Goal: Information Seeking & Learning: Learn about a topic

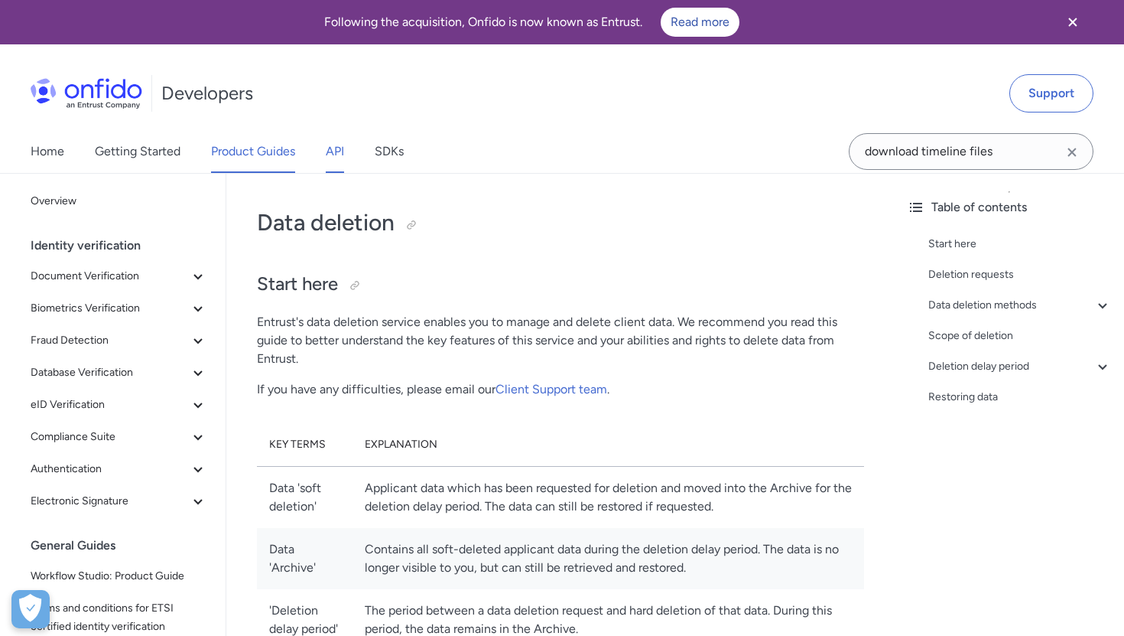
click at [332, 151] on link "API" at bounding box center [335, 151] width 18 height 43
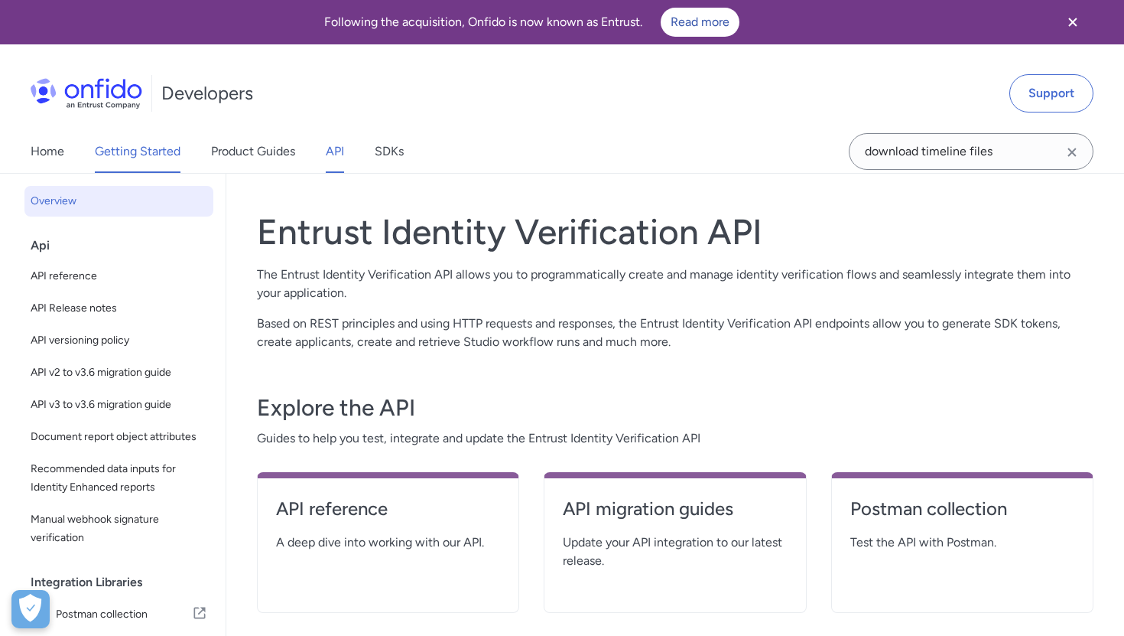
click at [119, 168] on link "Getting Started" at bounding box center [138, 151] width 86 height 43
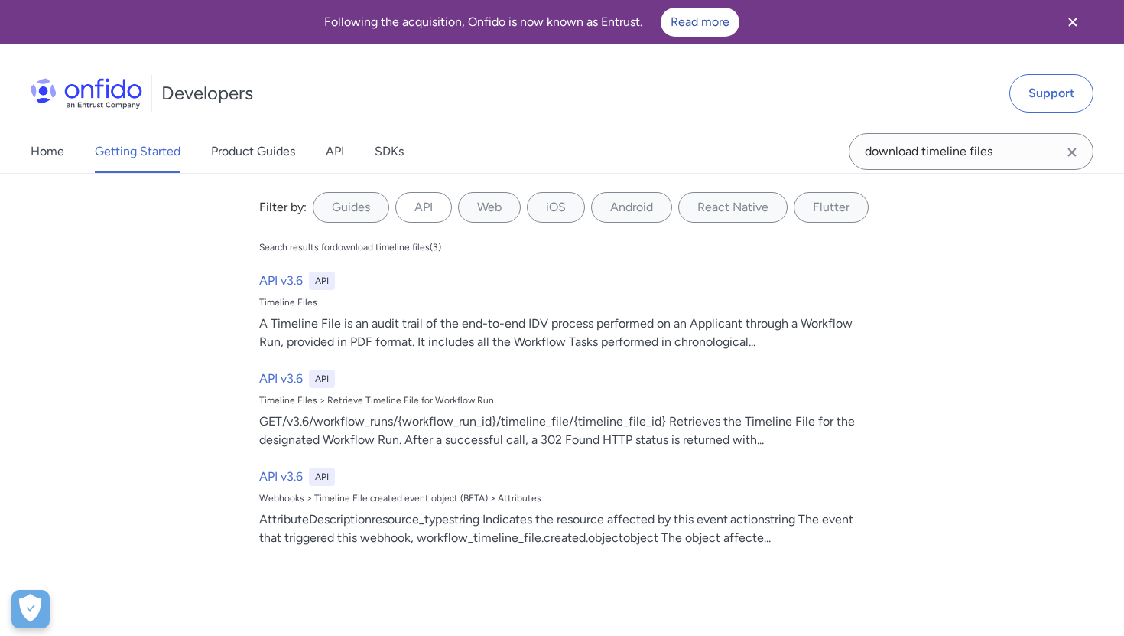
drag, startPoint x: 0, startPoint y: 0, endPoint x: 766, endPoint y: 160, distance: 782.9
click at [768, 160] on div "Home Getting Started Product Guides API SDKs download timeline files download t…" at bounding box center [562, 151] width 1124 height 43
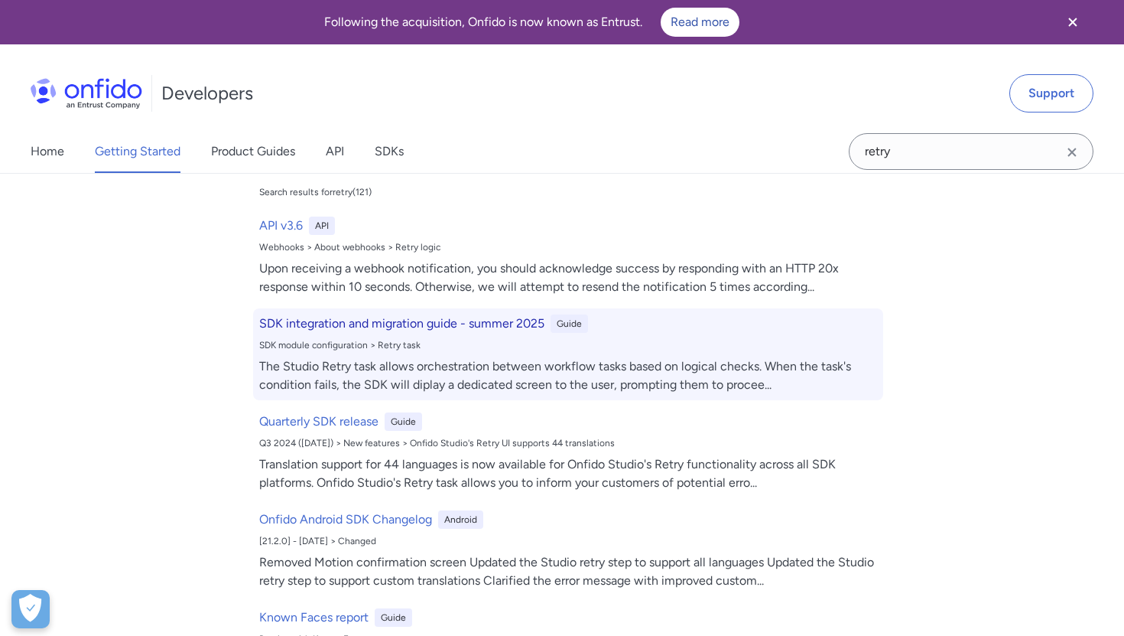
scroll to position [65, 0]
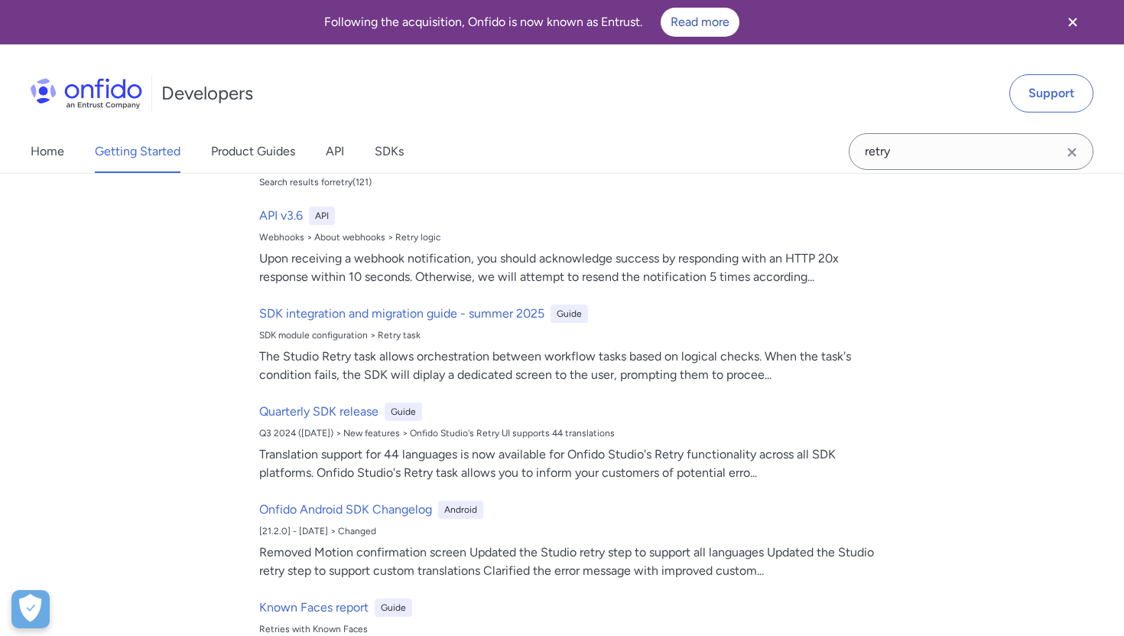
click at [122, 147] on link "Getting Started" at bounding box center [138, 151] width 86 height 43
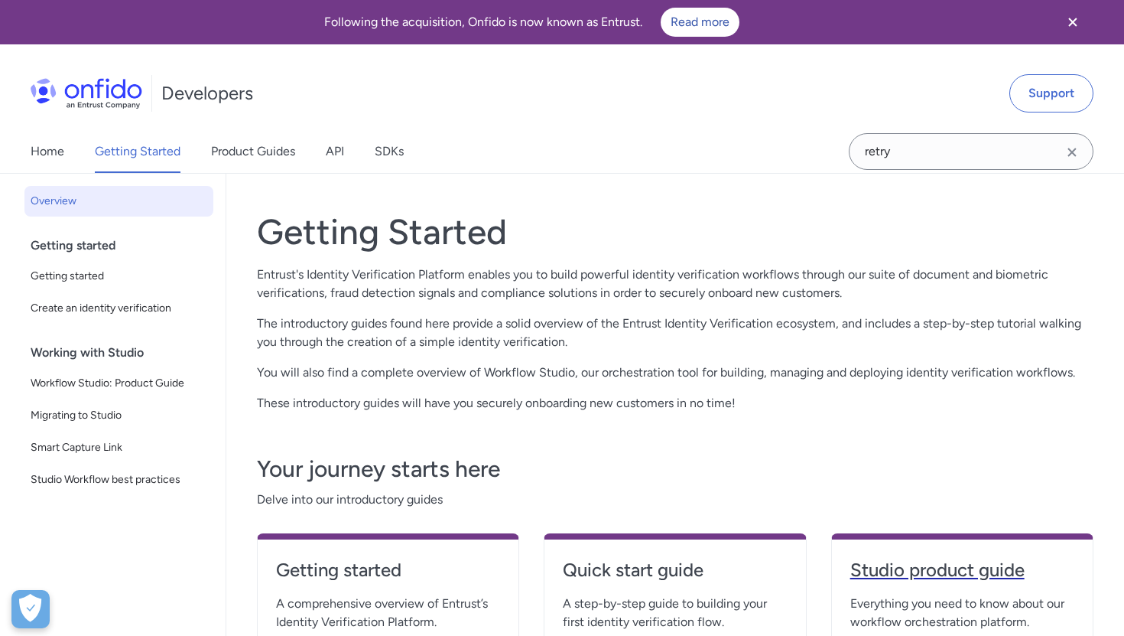
click at [943, 571] on h4 "Studio product guide" at bounding box center [963, 570] width 224 height 24
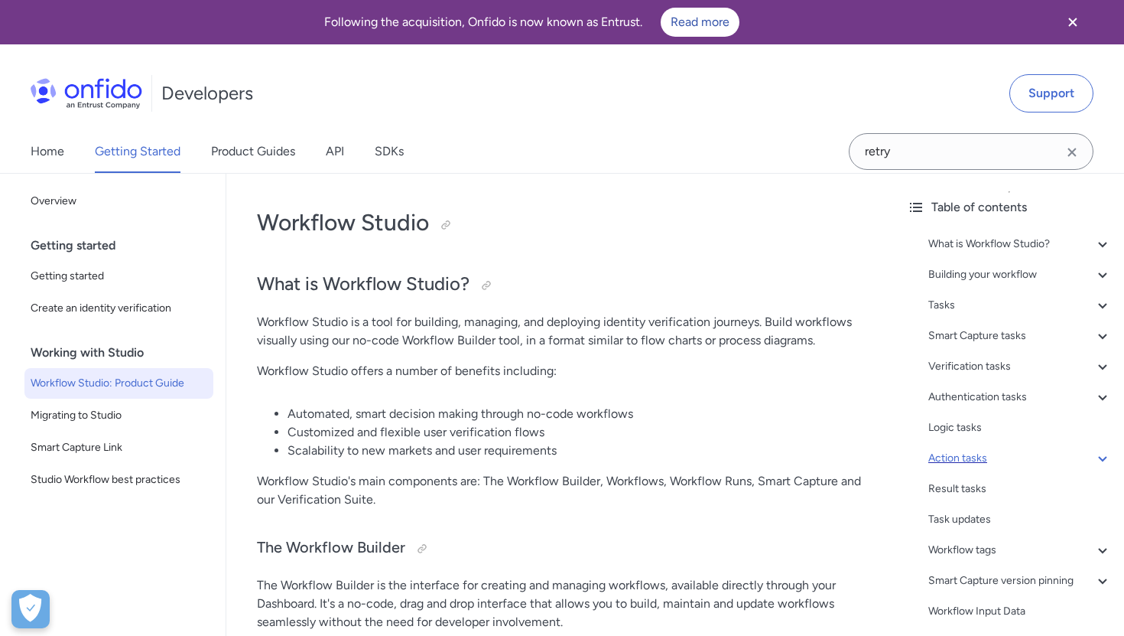
click at [940, 453] on div "Action tasks" at bounding box center [1021, 458] width 184 height 18
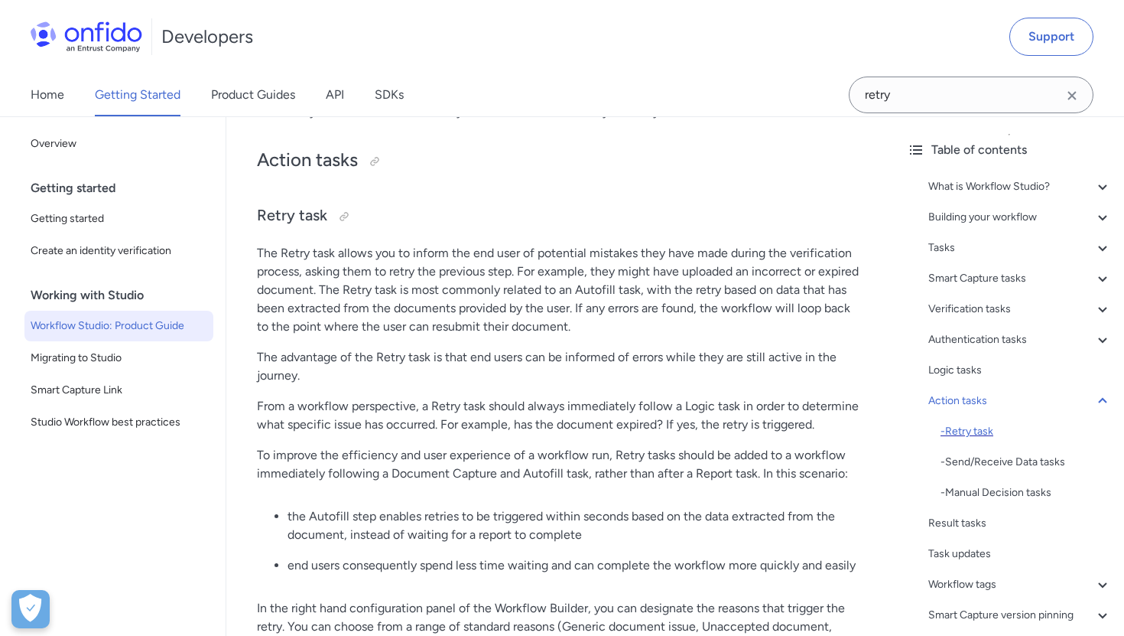
click at [958, 428] on div "- Retry task" at bounding box center [1026, 431] width 171 height 18
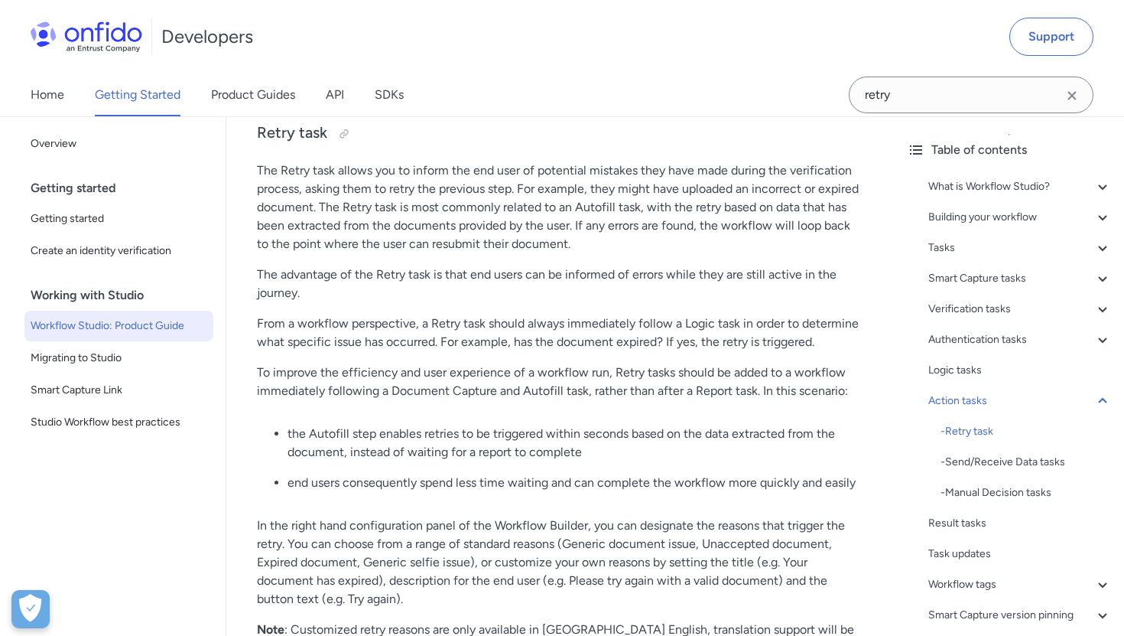
scroll to position [18600, 0]
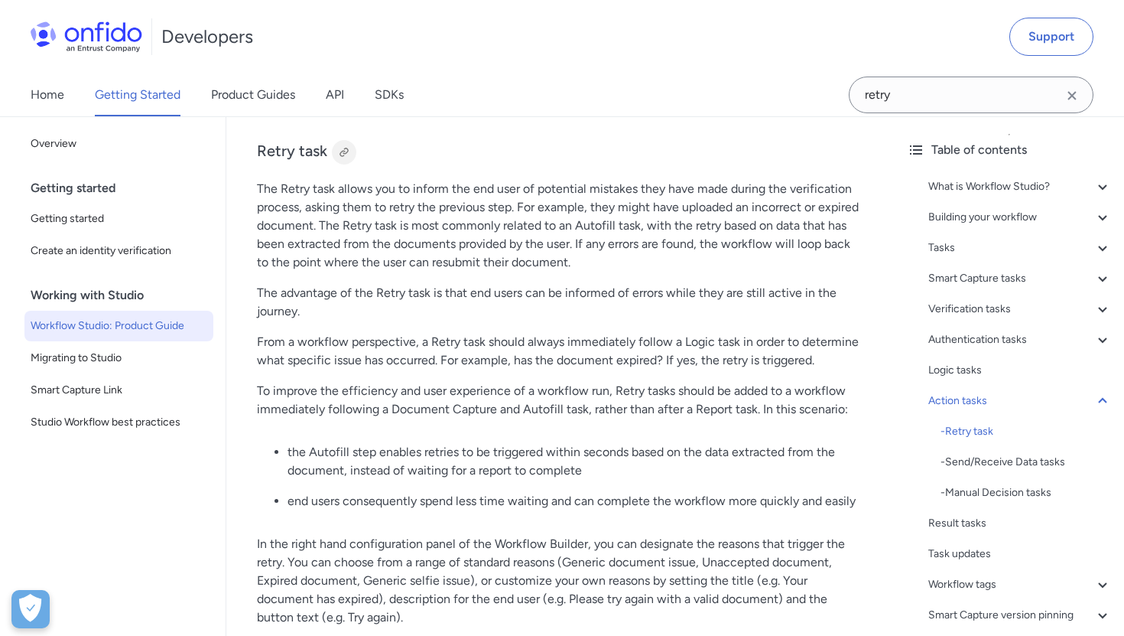
click at [346, 158] on div at bounding box center [344, 152] width 12 height 12
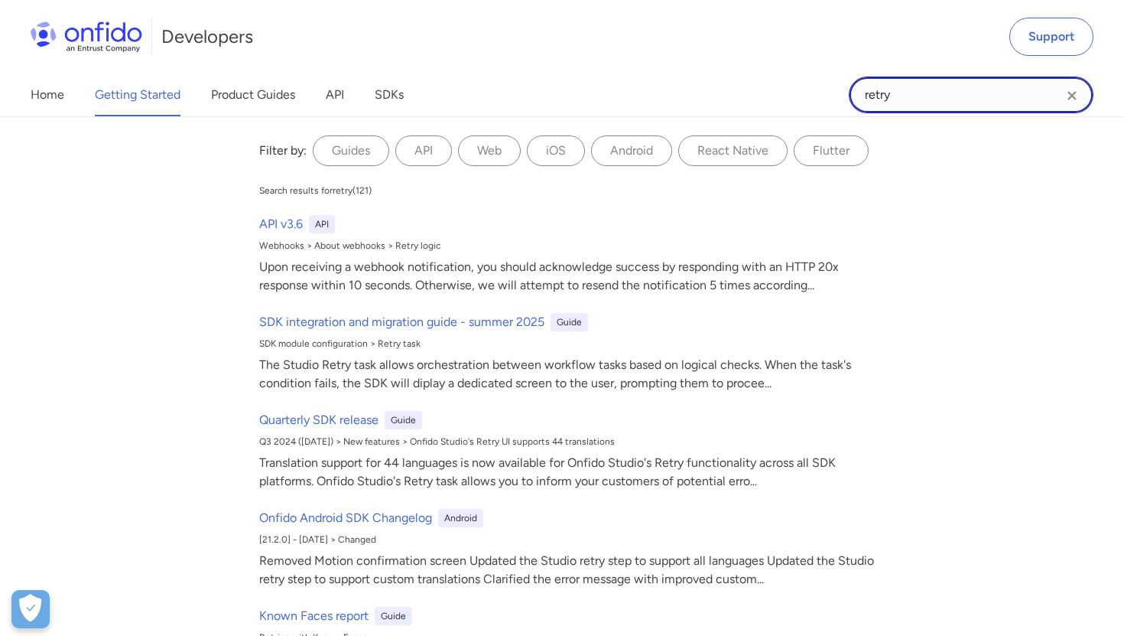
drag, startPoint x: 917, startPoint y: 104, endPoint x: 834, endPoint y: 98, distance: 83.6
click at [834, 98] on div "Home Getting Started Product Guides API SDKs retry retry Filter by: Guides API …" at bounding box center [562, 94] width 1124 height 43
type input "task timeout"
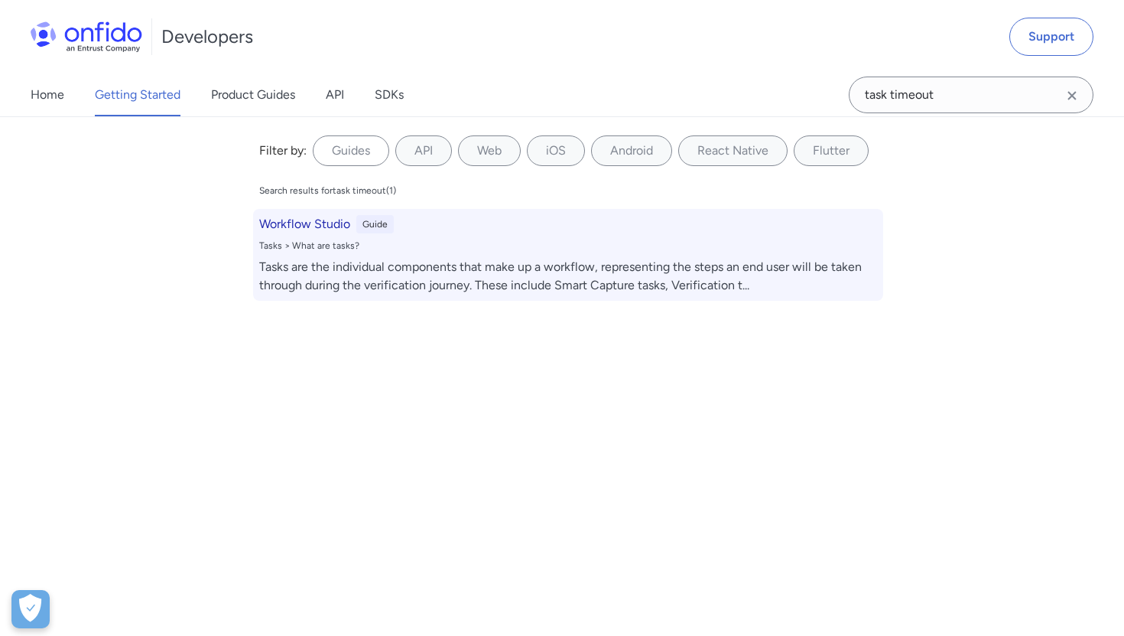
click at [476, 229] on div "Workflow Studio Guide" at bounding box center [568, 224] width 618 height 18
click at [327, 229] on h6 "Workflow Studio" at bounding box center [304, 224] width 91 height 18
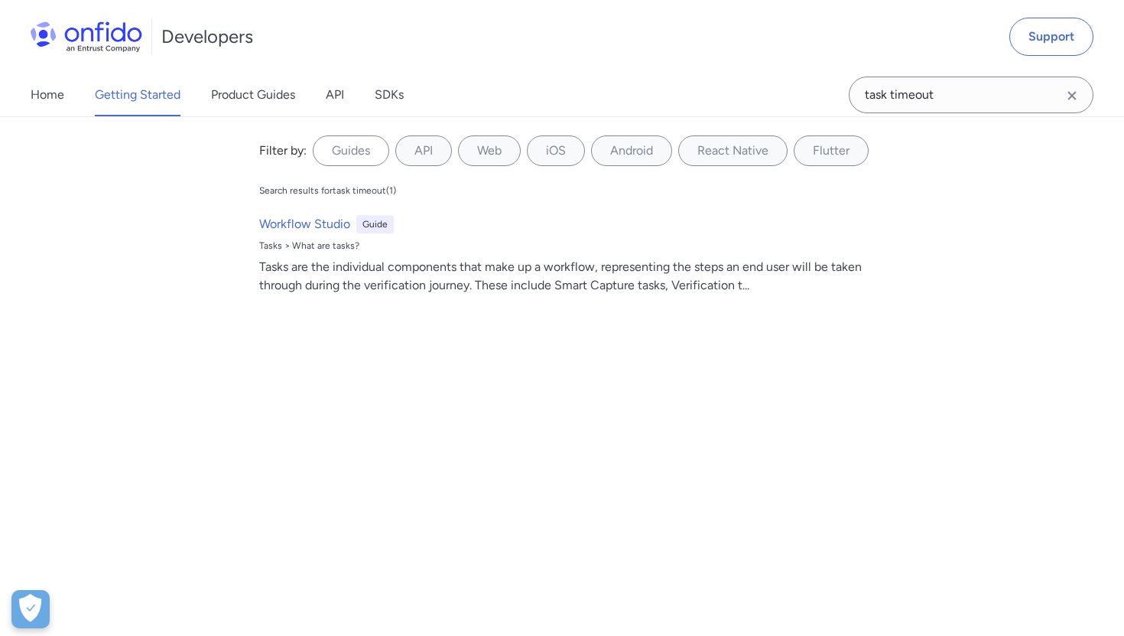
click at [156, 108] on link "Getting Started" at bounding box center [138, 94] width 86 height 43
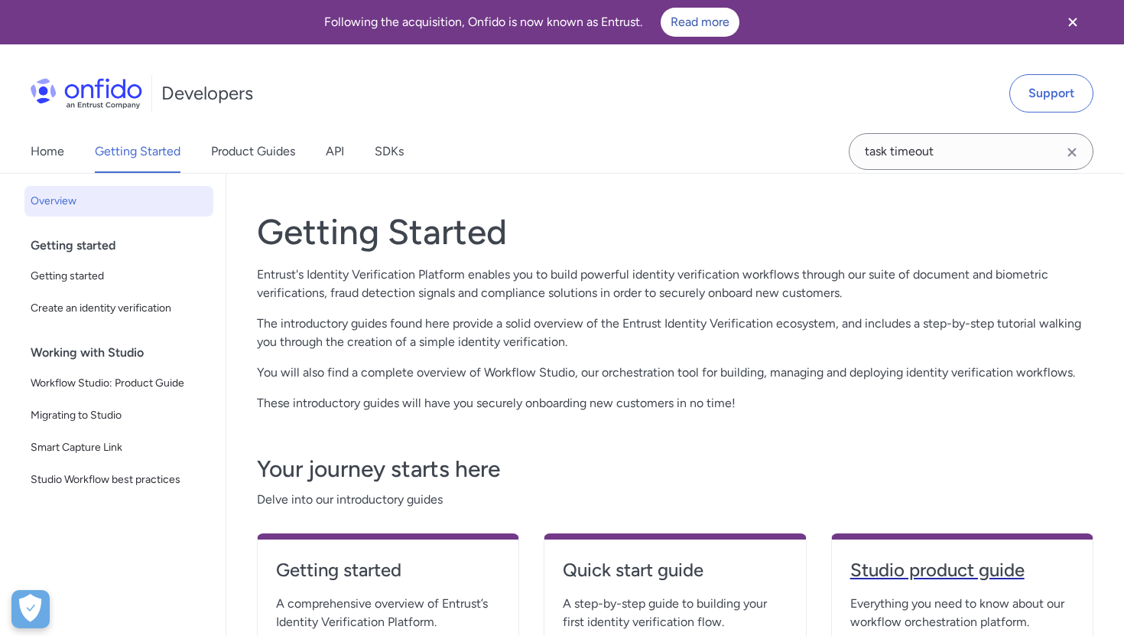
click at [938, 568] on h4 "Studio product guide" at bounding box center [963, 570] width 224 height 24
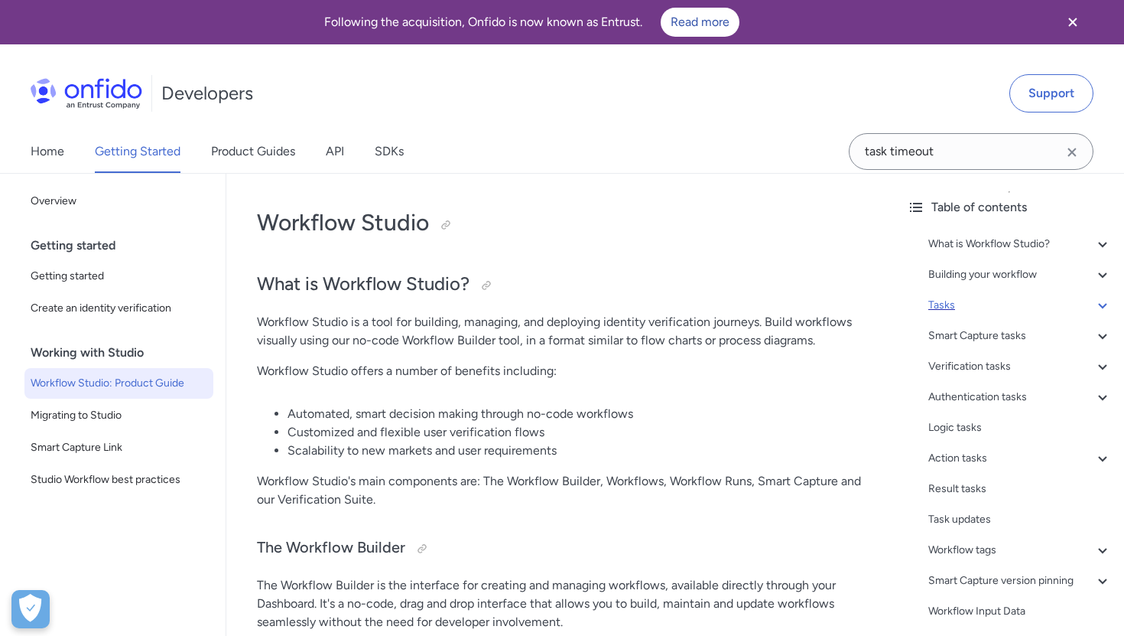
click at [936, 307] on div "Tasks" at bounding box center [1021, 305] width 184 height 18
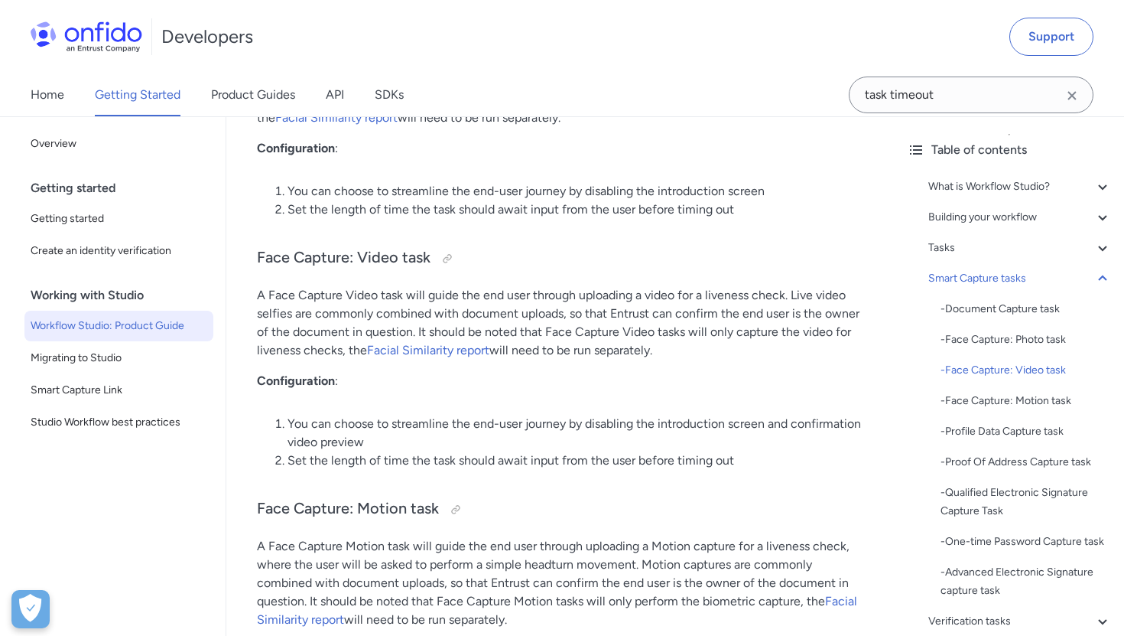
scroll to position [5449, 0]
click at [285, 91] on link "Product Guides" at bounding box center [253, 94] width 84 height 43
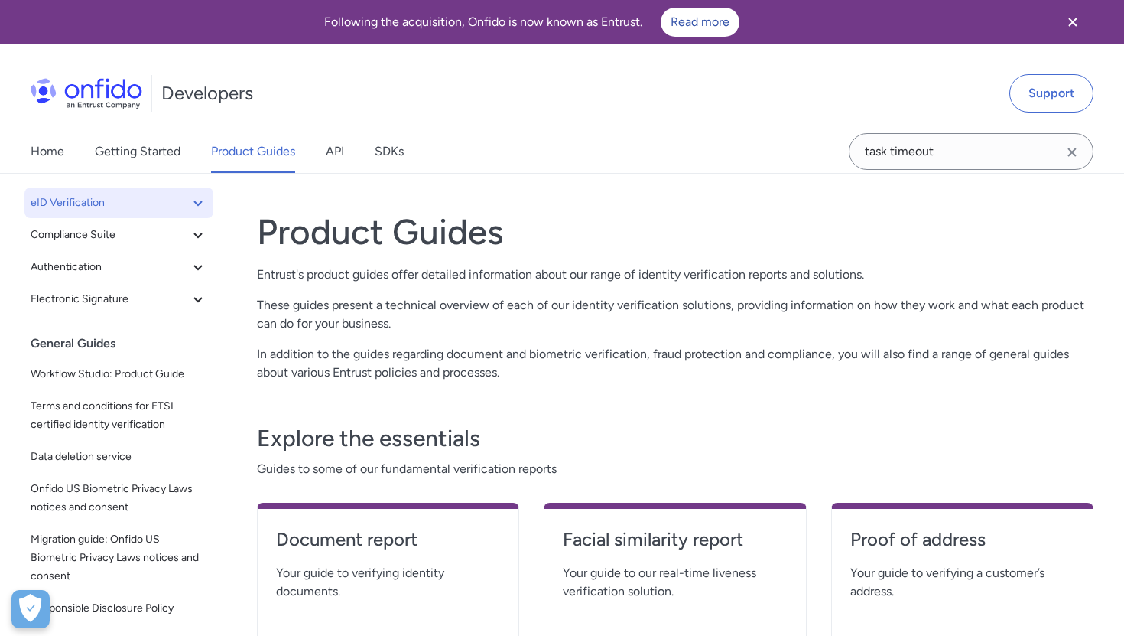
scroll to position [207, 0]
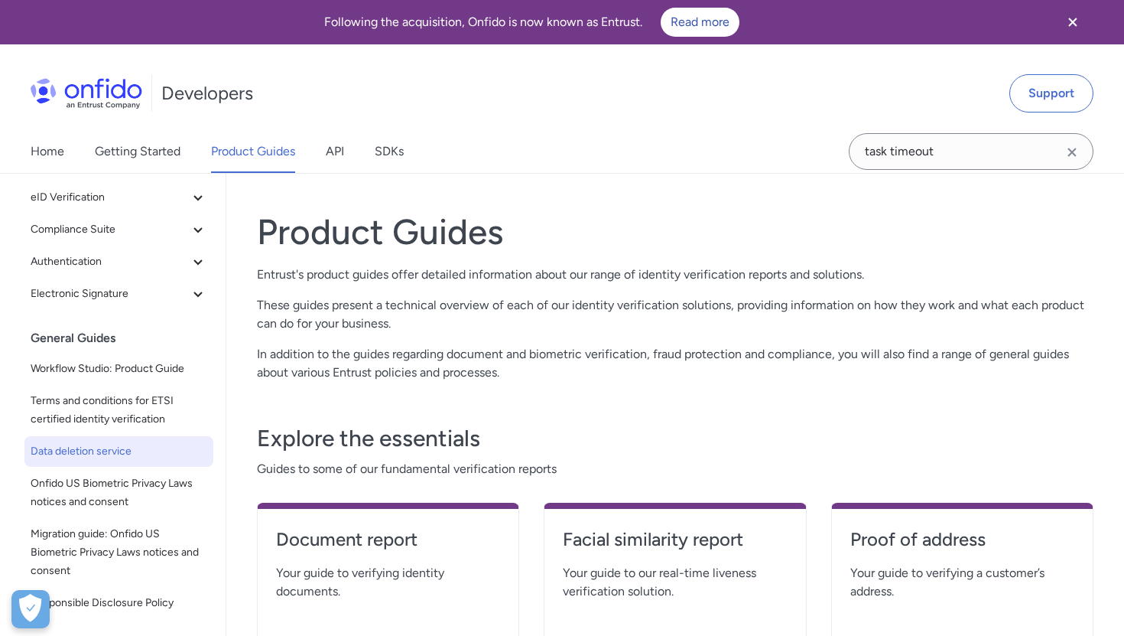
click at [94, 450] on span "Data deletion service" at bounding box center [119, 451] width 177 height 18
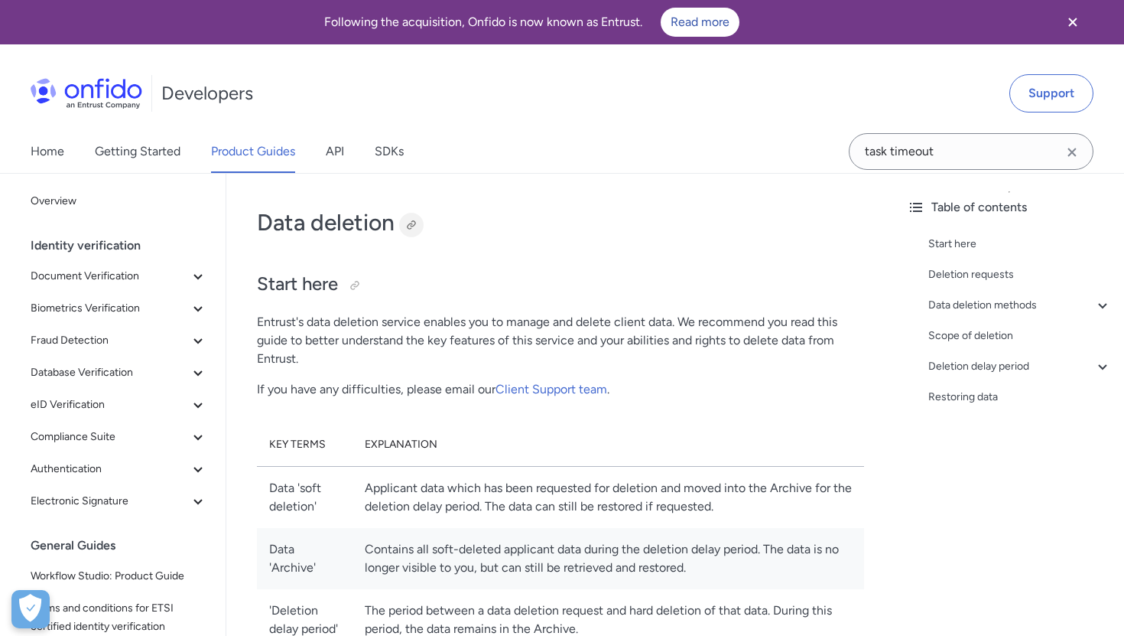
click at [410, 222] on div at bounding box center [411, 225] width 12 height 12
click at [968, 300] on div "Data deletion methods" at bounding box center [1021, 305] width 184 height 18
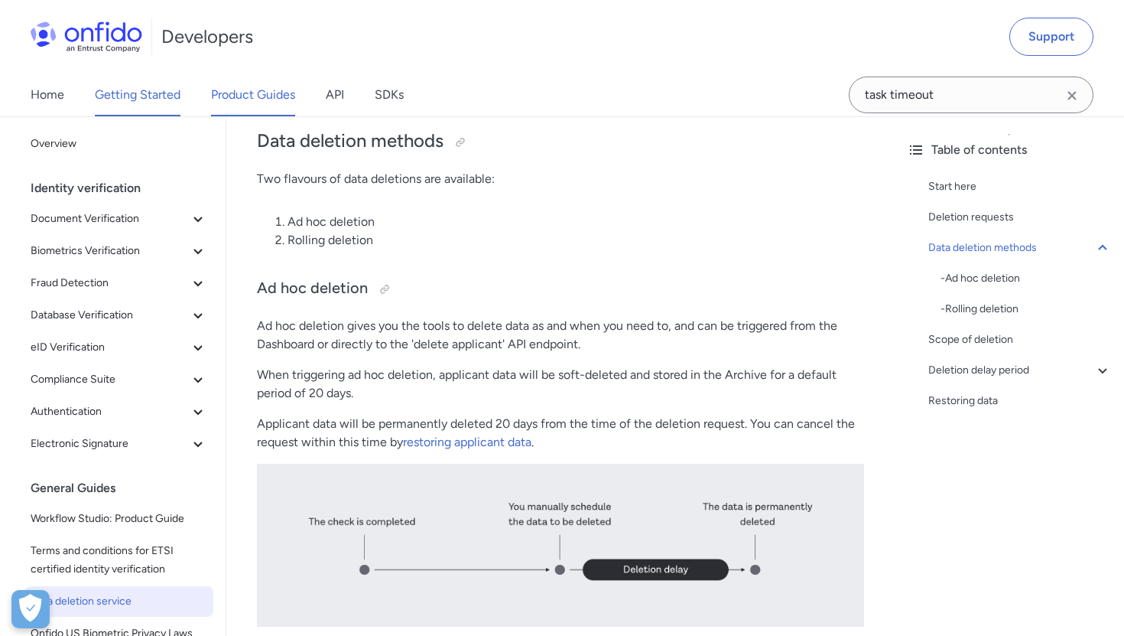
click at [119, 115] on link "Getting Started" at bounding box center [138, 94] width 86 height 43
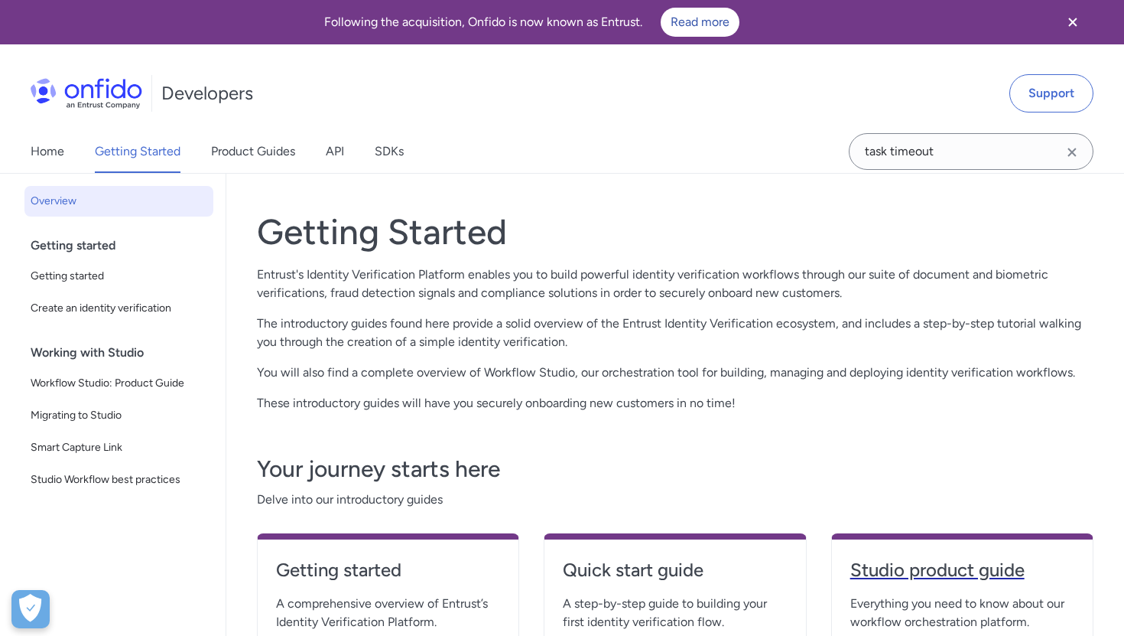
click at [928, 564] on h4 "Studio product guide" at bounding box center [963, 570] width 224 height 24
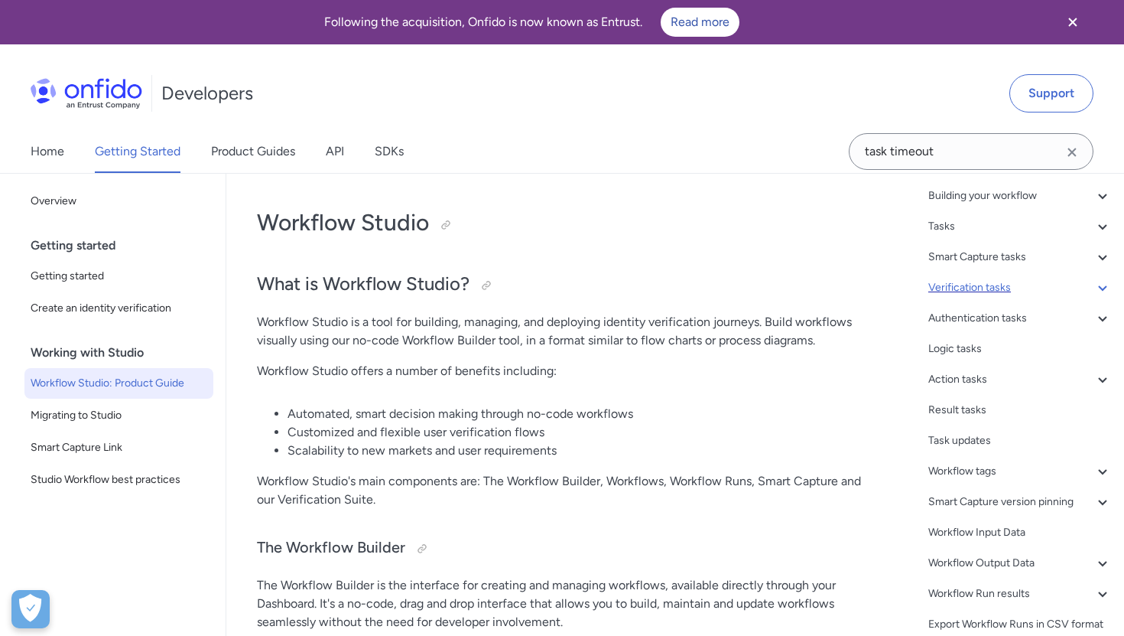
scroll to position [123, 0]
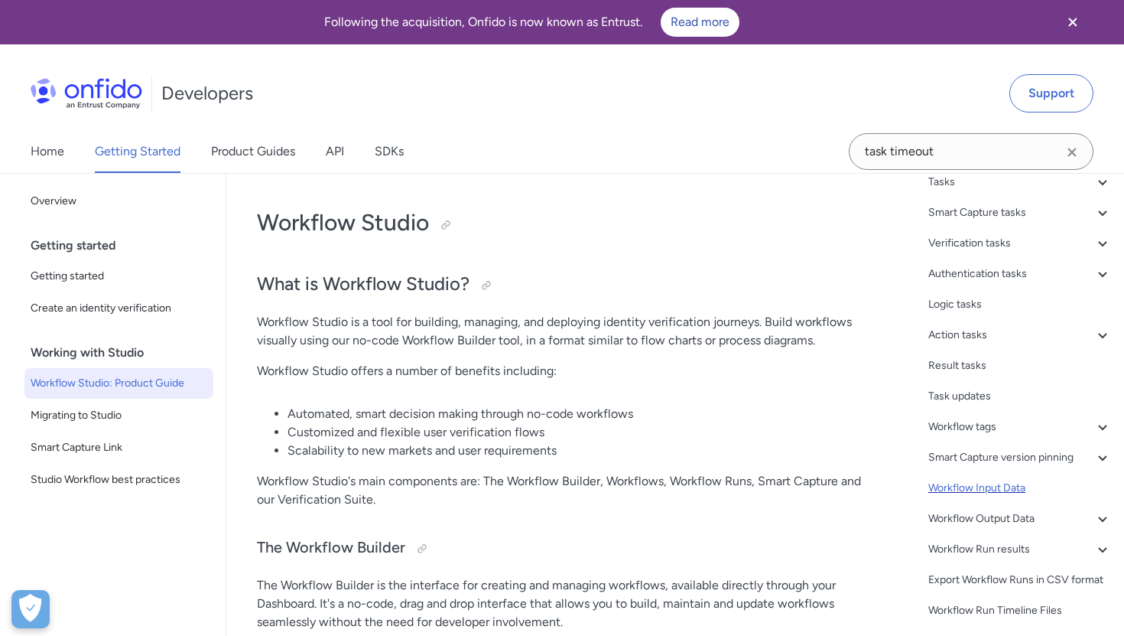
click at [963, 493] on div "Workflow Input Data" at bounding box center [1021, 488] width 184 height 18
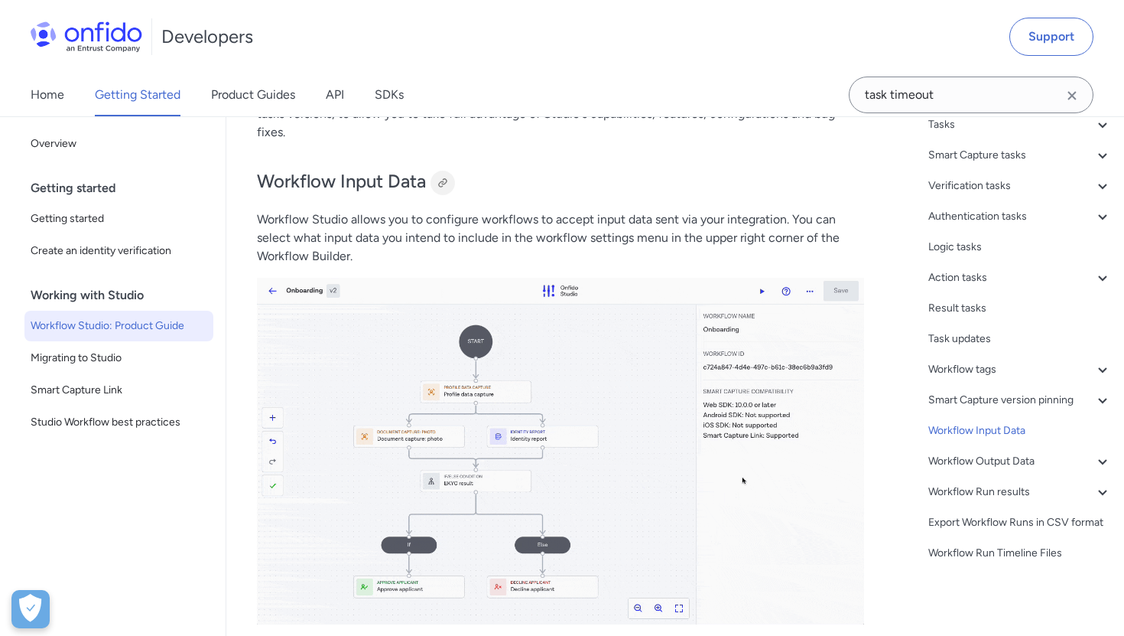
click at [441, 178] on div at bounding box center [443, 183] width 12 height 12
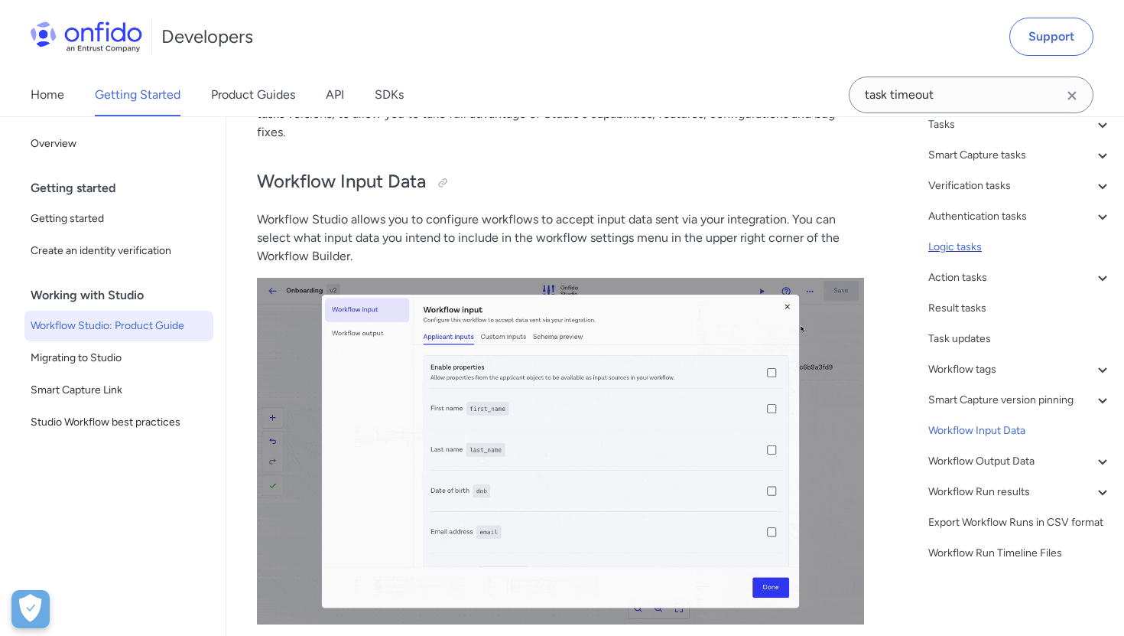
click at [954, 241] on div "Logic tasks" at bounding box center [1021, 247] width 184 height 18
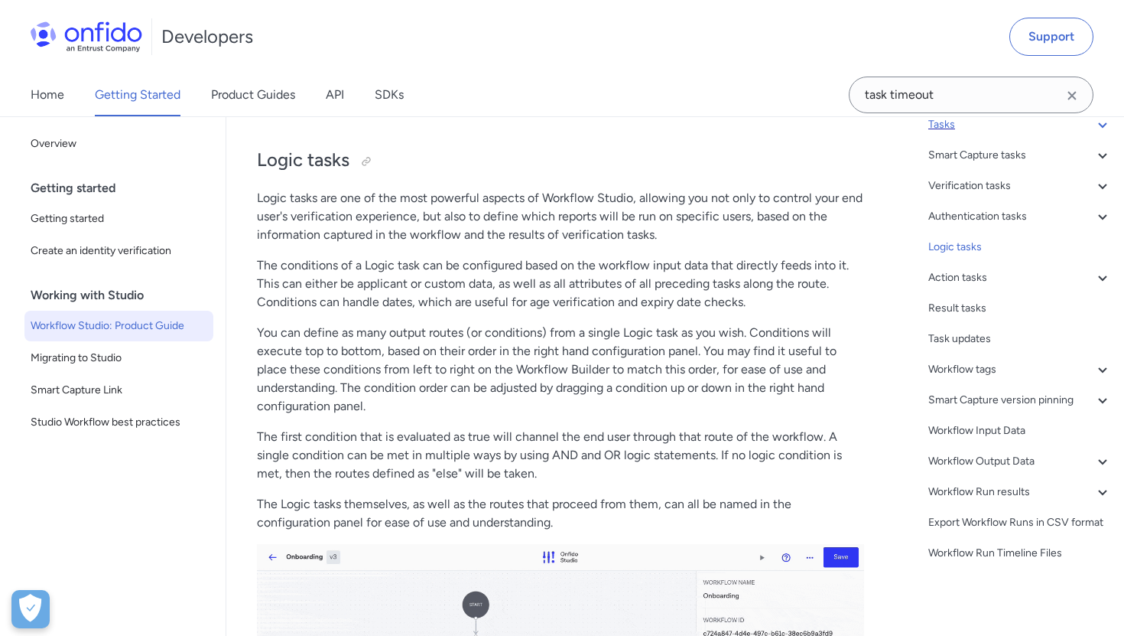
click at [946, 128] on div "Tasks" at bounding box center [1021, 124] width 184 height 18
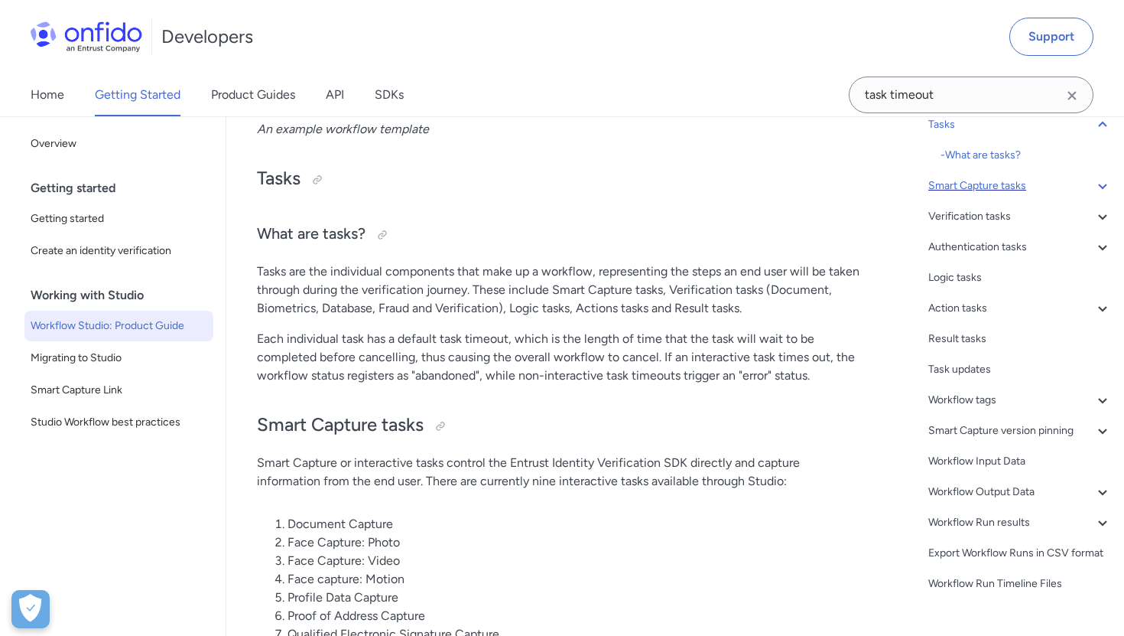
click at [958, 184] on div "Smart Capture tasks" at bounding box center [1021, 186] width 184 height 18
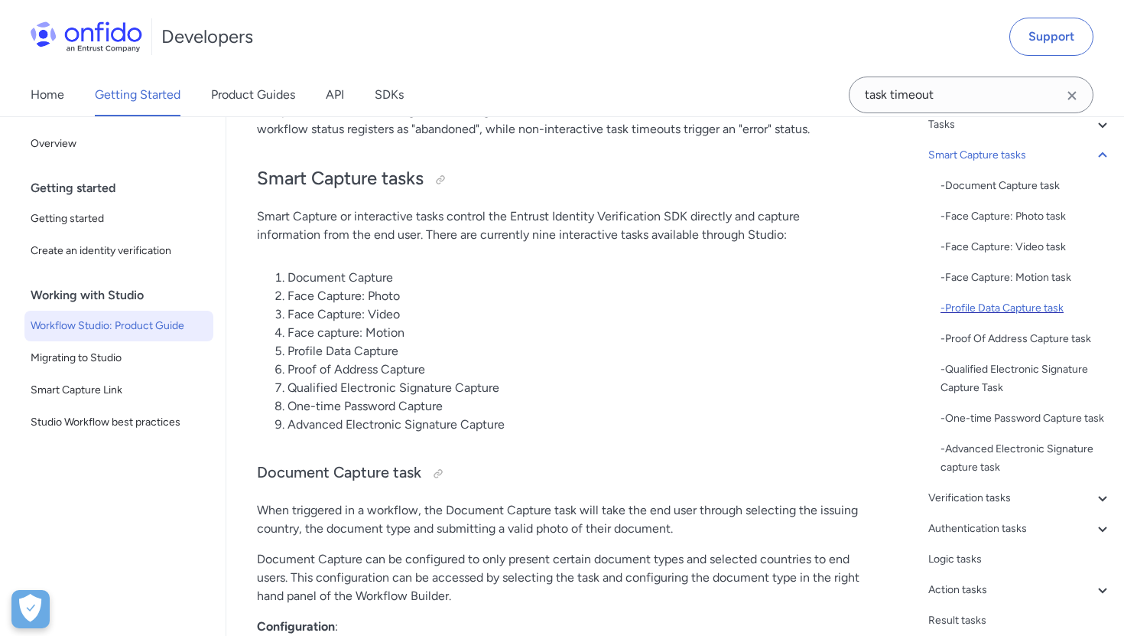
click at [964, 308] on div "- Profile Data Capture task" at bounding box center [1026, 308] width 171 height 18
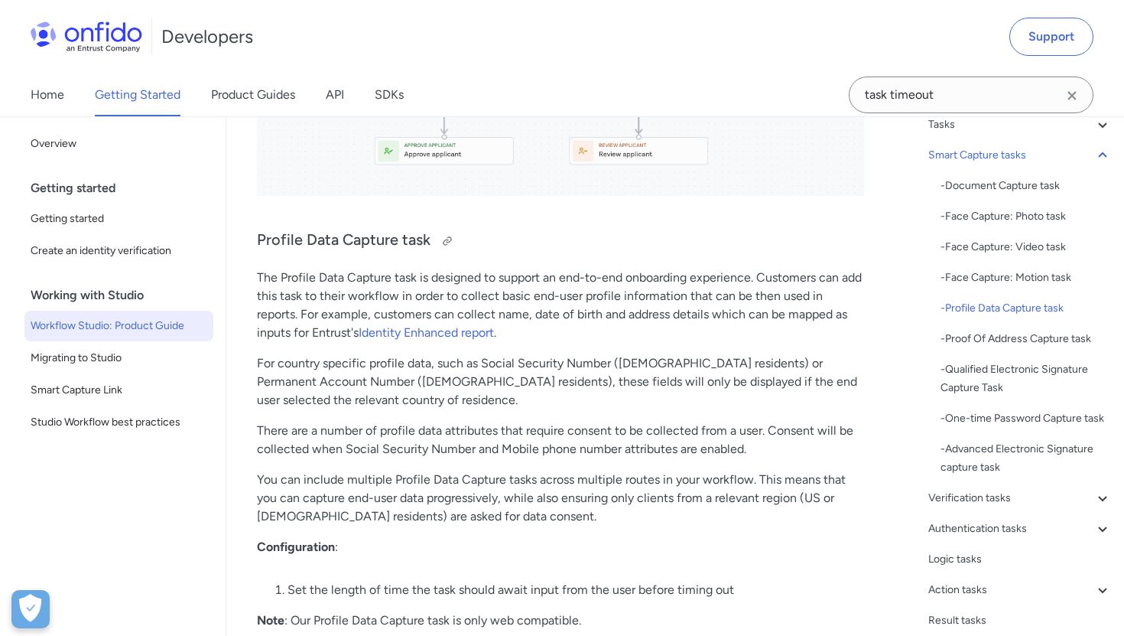
scroll to position [8299, 0]
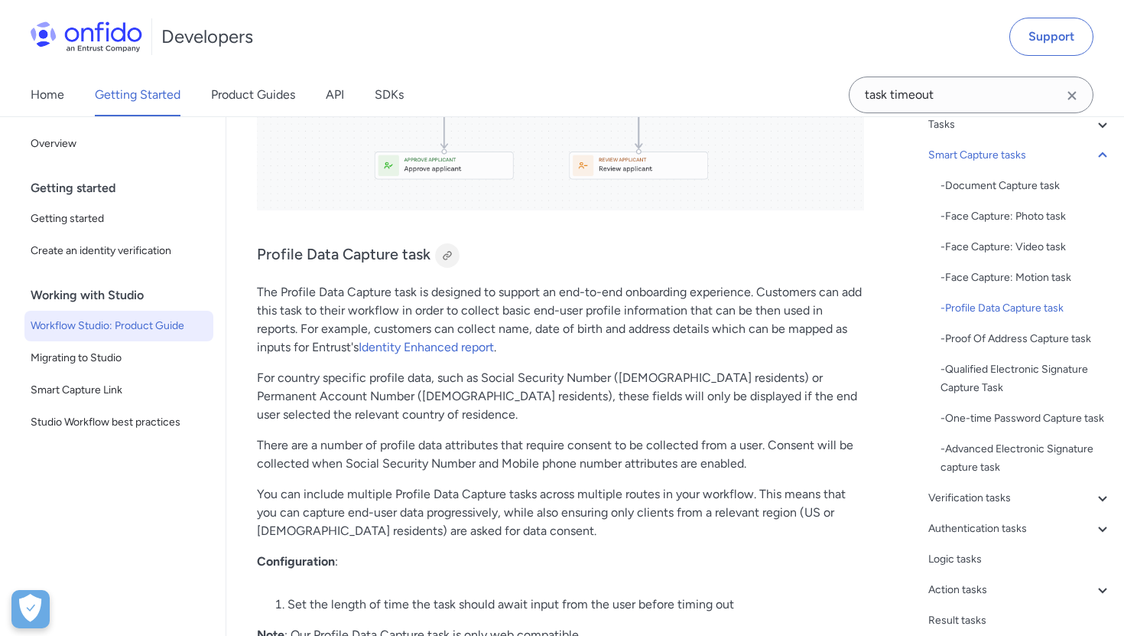
click at [447, 252] on div at bounding box center [447, 255] width 12 height 12
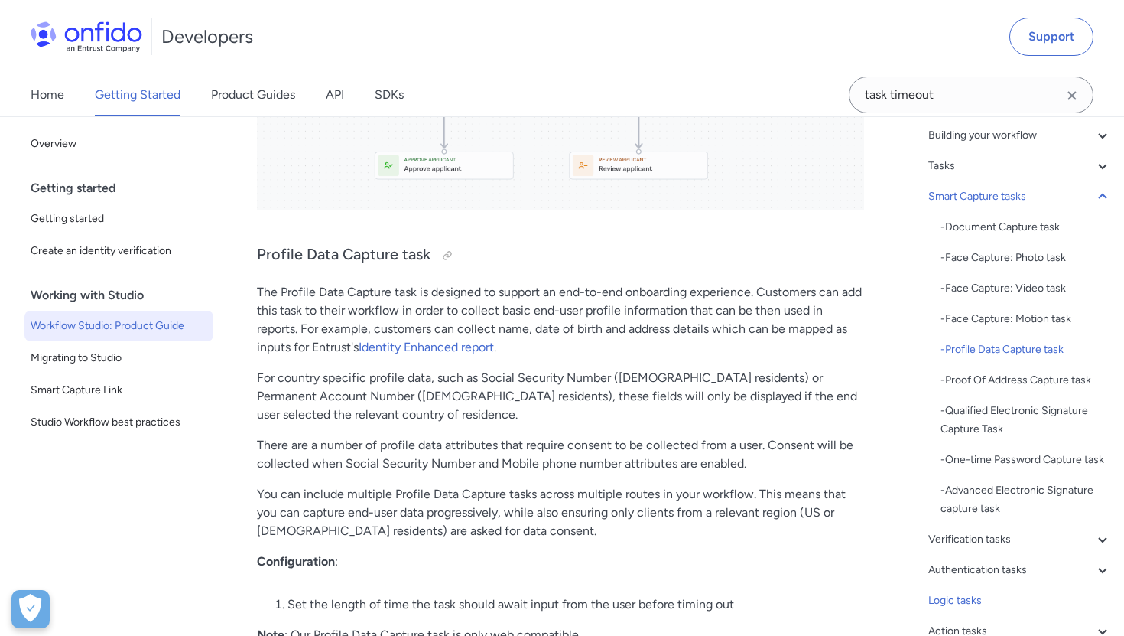
scroll to position [79, 0]
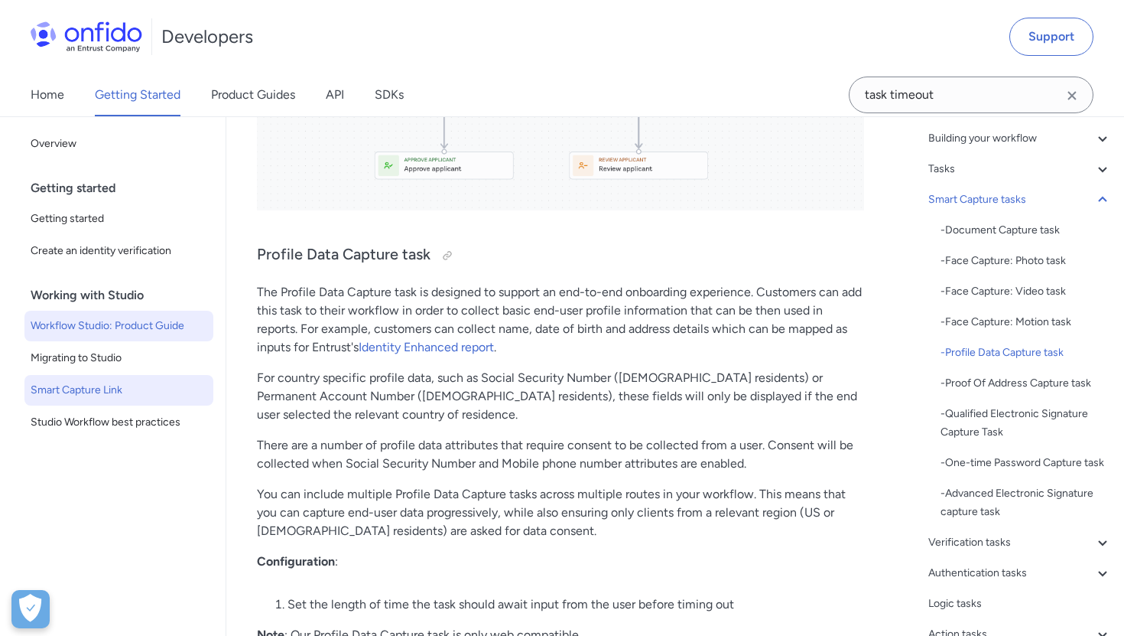
click at [124, 381] on span "Smart Capture Link" at bounding box center [119, 390] width 177 height 18
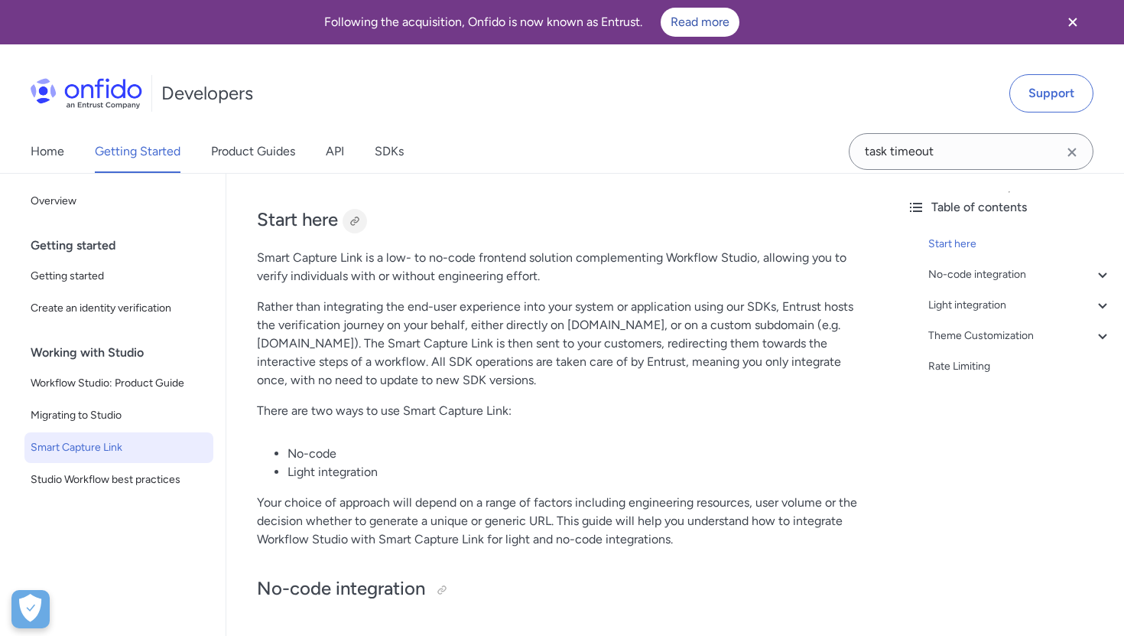
click at [358, 221] on div at bounding box center [355, 221] width 12 height 12
click at [146, 148] on link "Getting Started" at bounding box center [138, 151] width 86 height 43
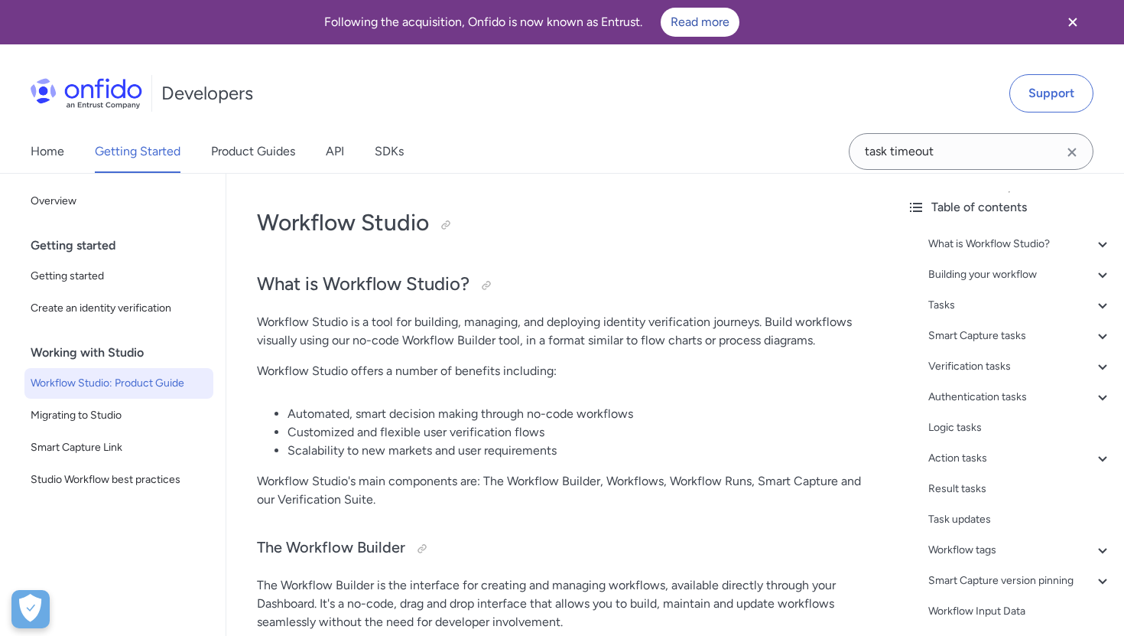
scroll to position [123, 0]
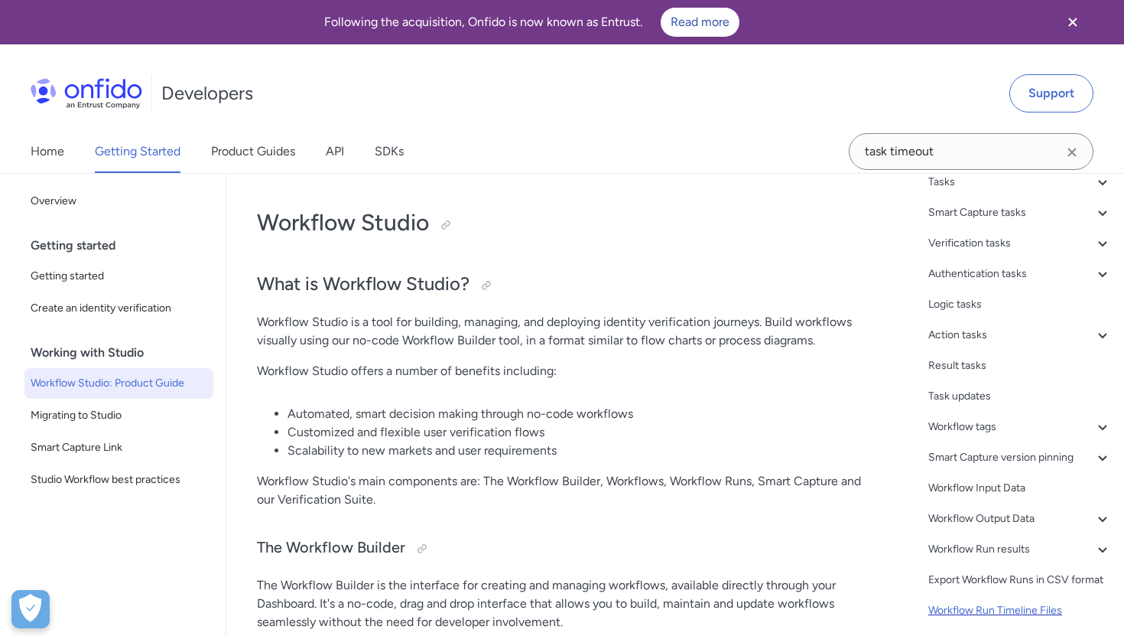
click at [1001, 610] on div "Workflow Run Timeline Files" at bounding box center [1021, 610] width 184 height 18
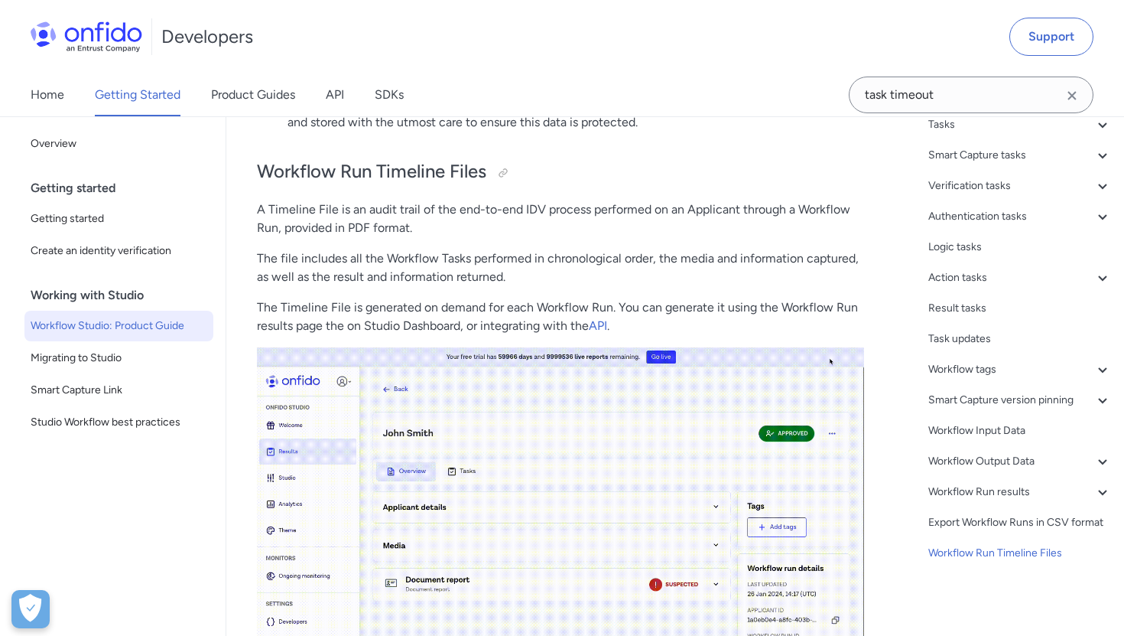
scroll to position [34108, 0]
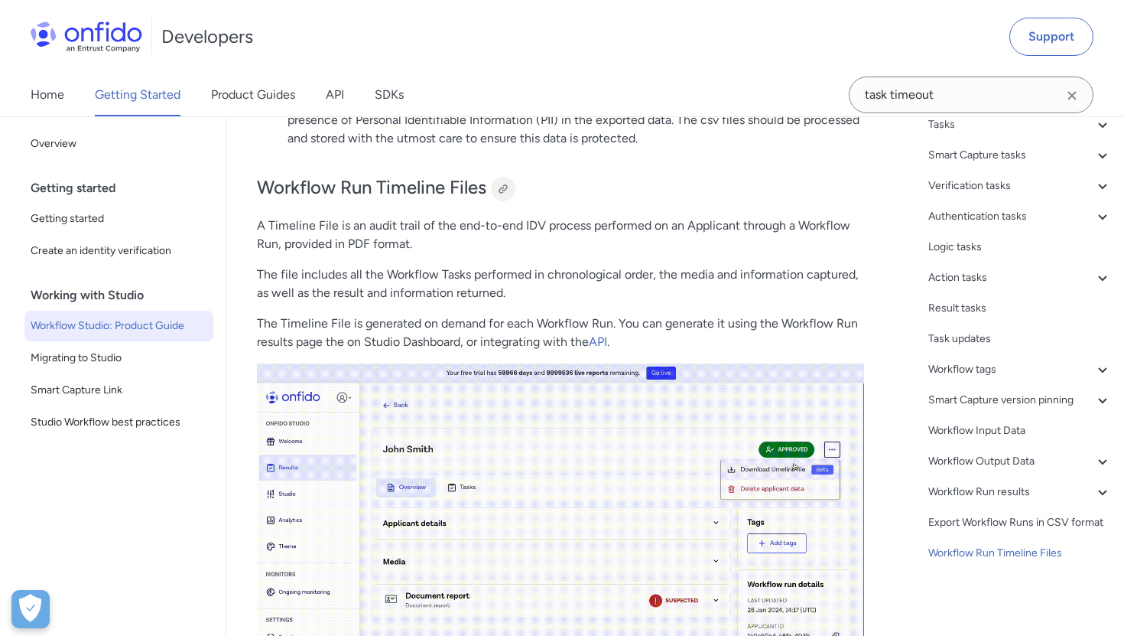
click at [507, 184] on div at bounding box center [503, 189] width 12 height 12
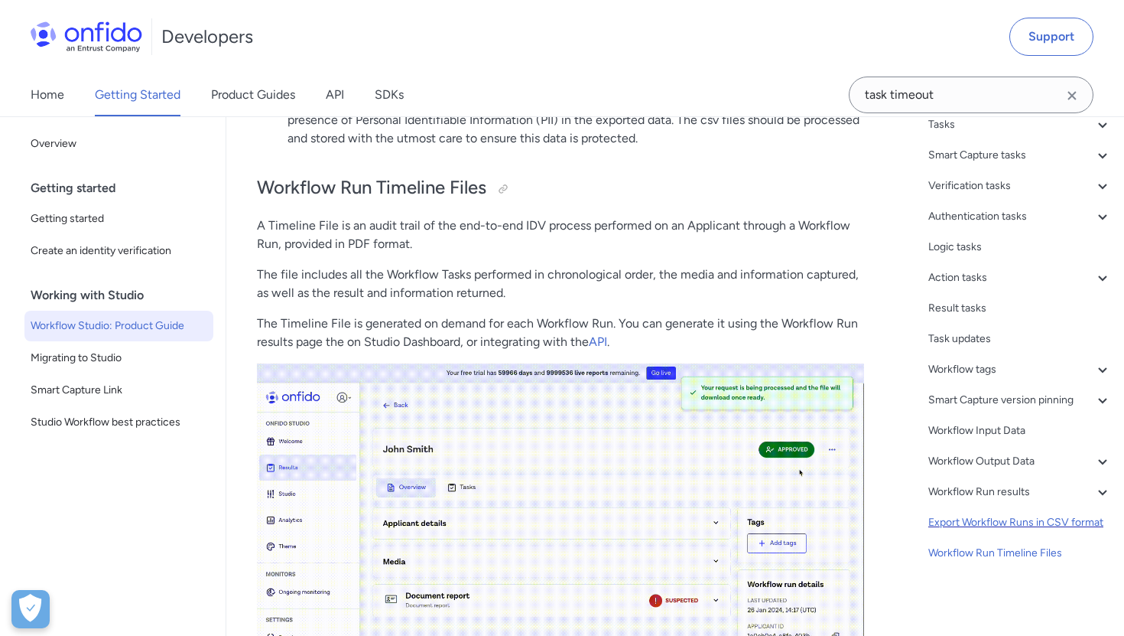
click at [952, 527] on div "Export Workflow Runs in CSV format" at bounding box center [1021, 522] width 184 height 18
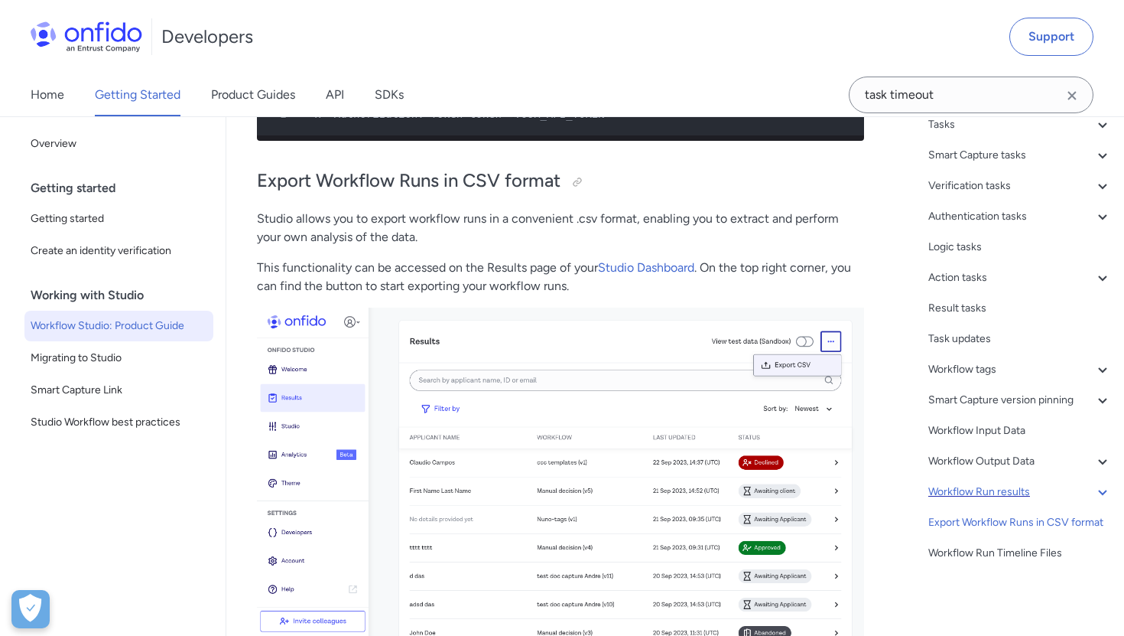
click at [996, 494] on div "Workflow Run results" at bounding box center [1021, 492] width 184 height 18
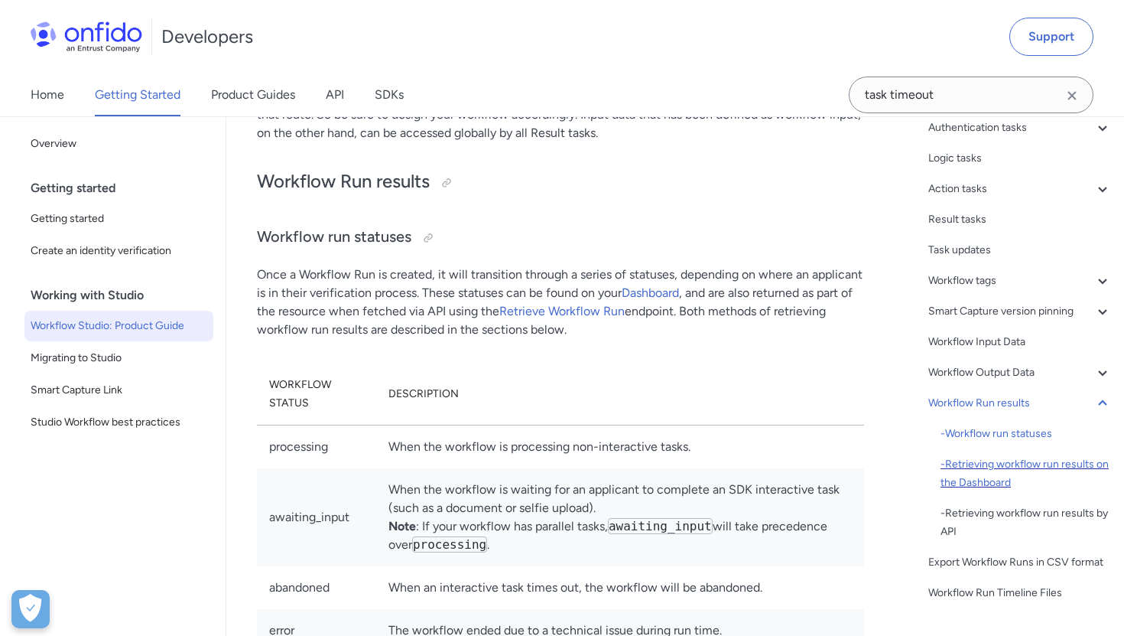
scroll to position [215, 0]
click at [991, 509] on div "- Retrieving workflow run results by API" at bounding box center [1026, 519] width 171 height 37
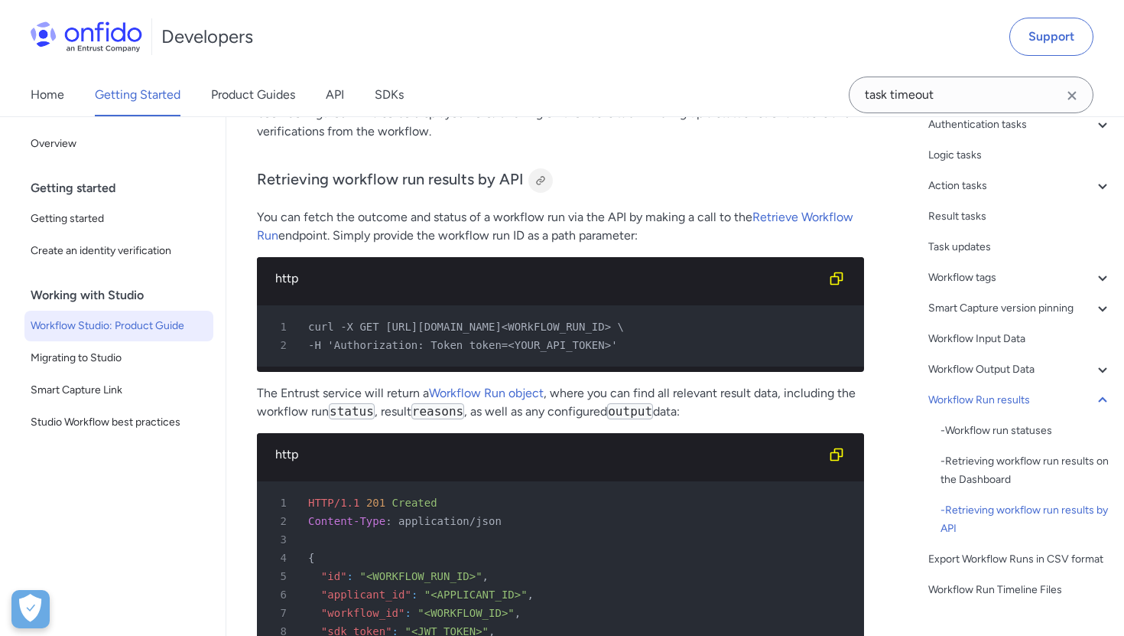
click at [542, 174] on div at bounding box center [541, 180] width 24 height 24
click at [955, 366] on div "Workflow Output Data" at bounding box center [1021, 369] width 184 height 18
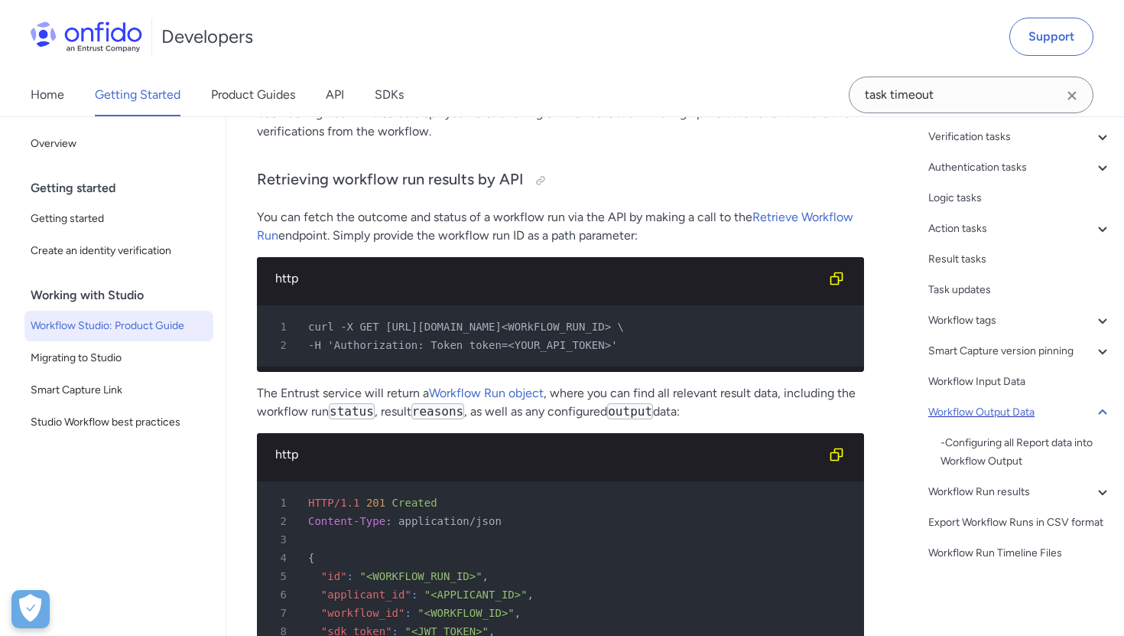
scroll to position [172, 0]
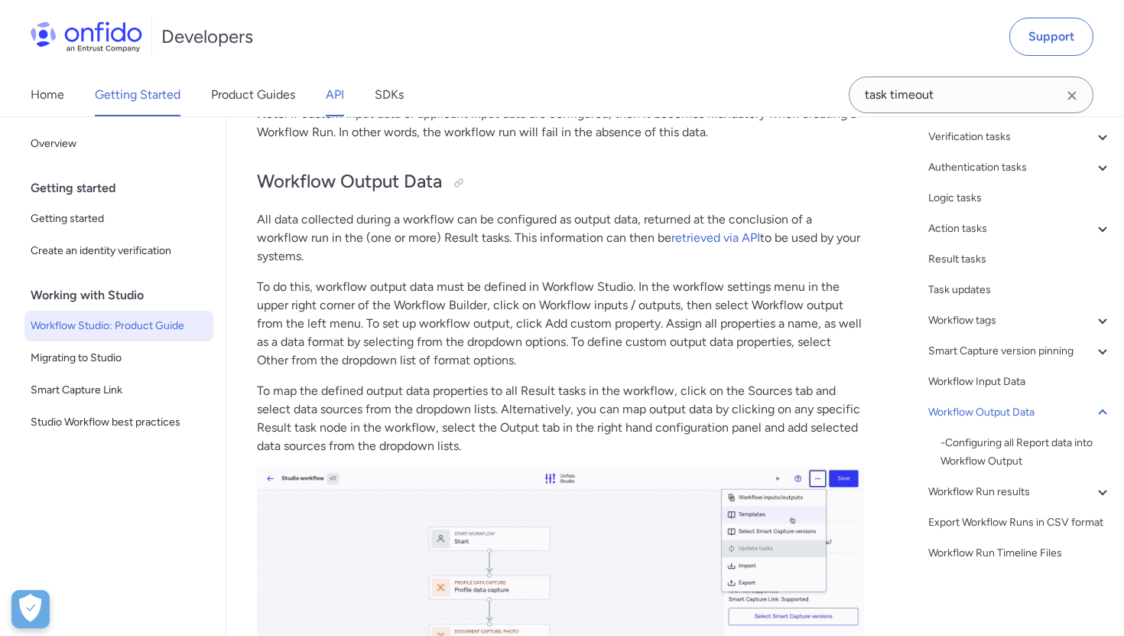
click at [339, 93] on link "API" at bounding box center [335, 94] width 18 height 43
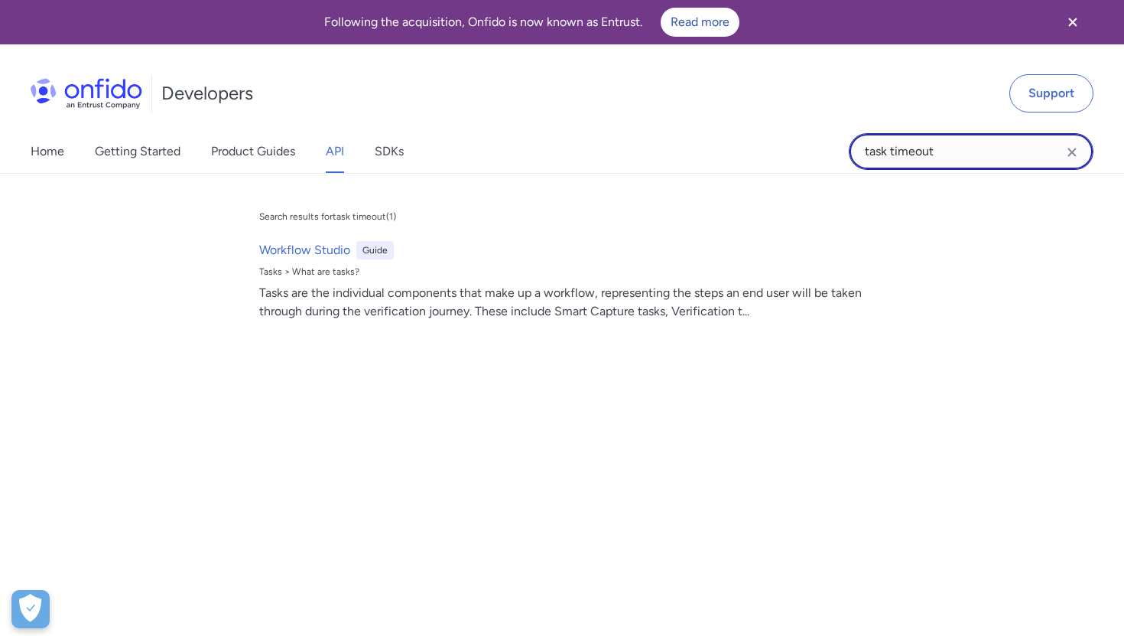
click at [915, 135] on input "task timeout" at bounding box center [971, 151] width 245 height 37
drag, startPoint x: 957, startPoint y: 145, endPoint x: 677, endPoint y: 154, distance: 280.1
click at [677, 154] on div "Home Getting Started Product Guides API SDKs task timeout task timeout Search r…" at bounding box center [562, 151] width 1124 height 43
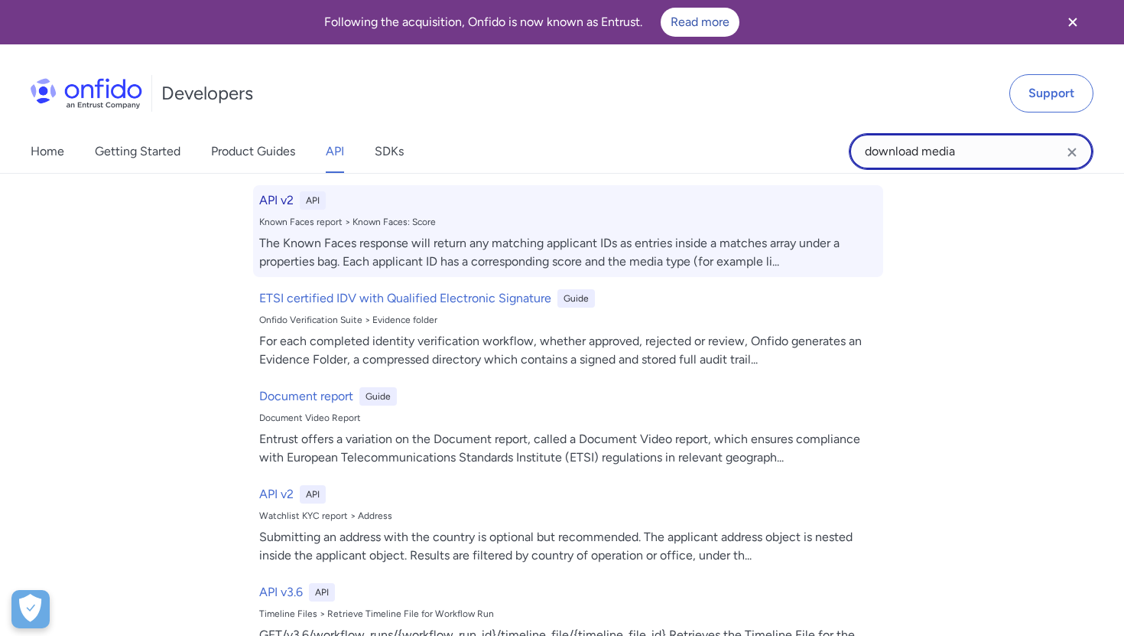
scroll to position [269, 0]
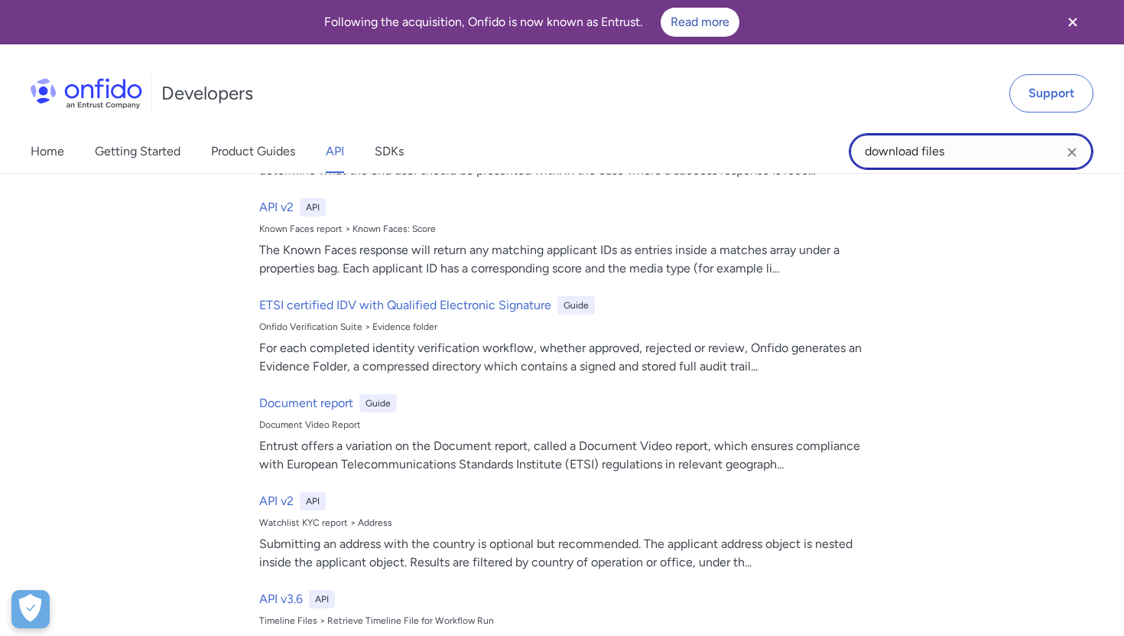
type input "download files"
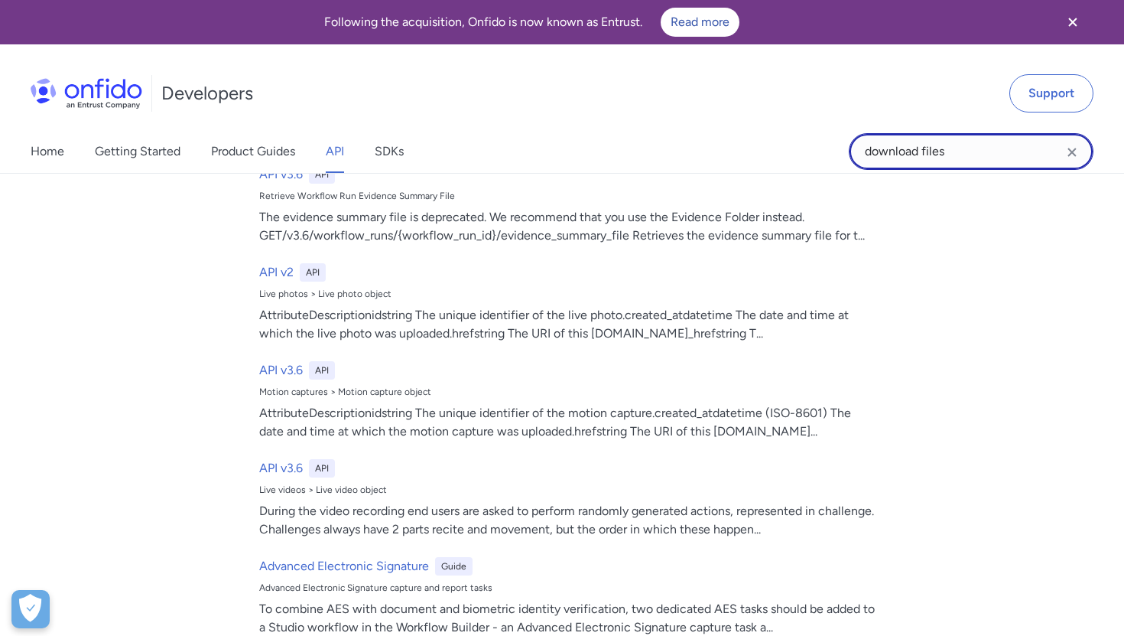
scroll to position [897, 0]
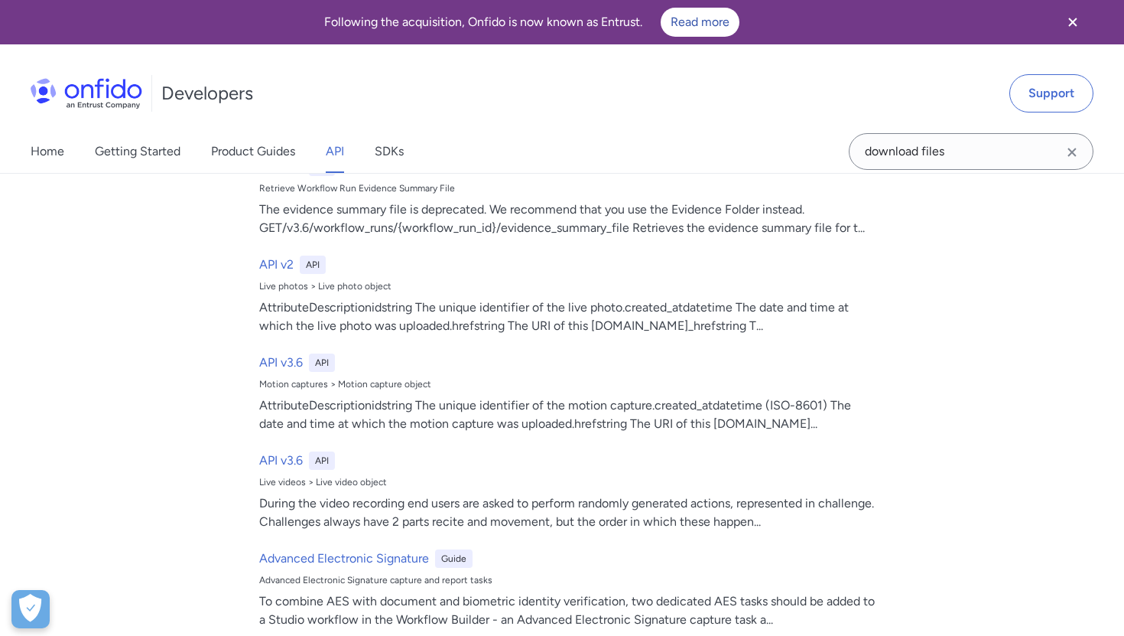
click at [342, 147] on link "API" at bounding box center [335, 151] width 18 height 43
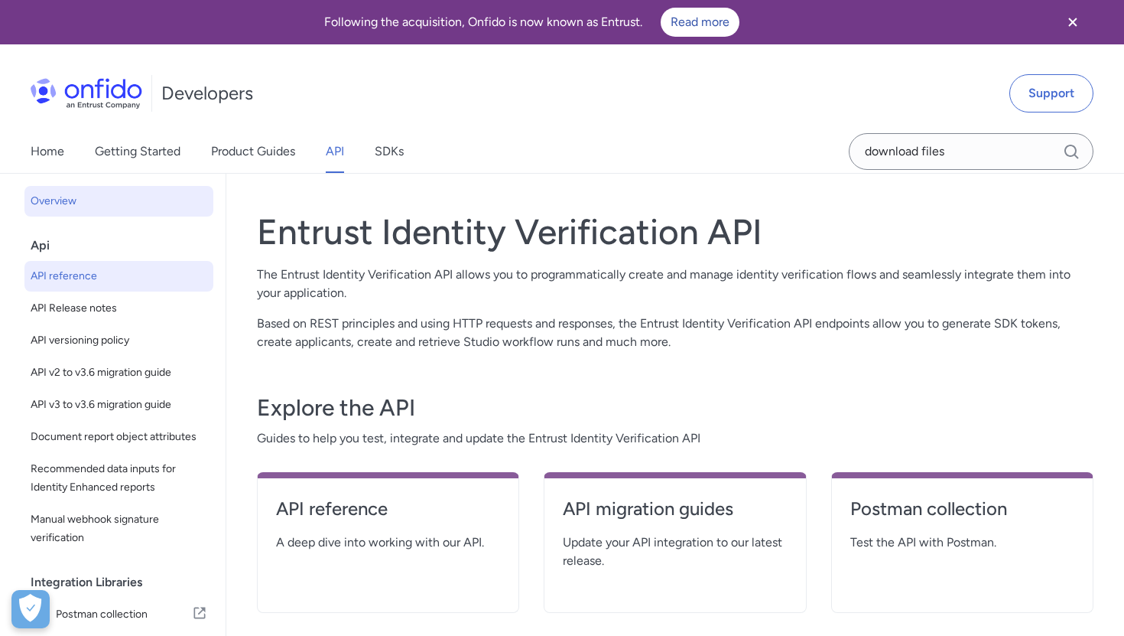
click at [112, 278] on span "API reference" at bounding box center [119, 276] width 177 height 18
select select "http"
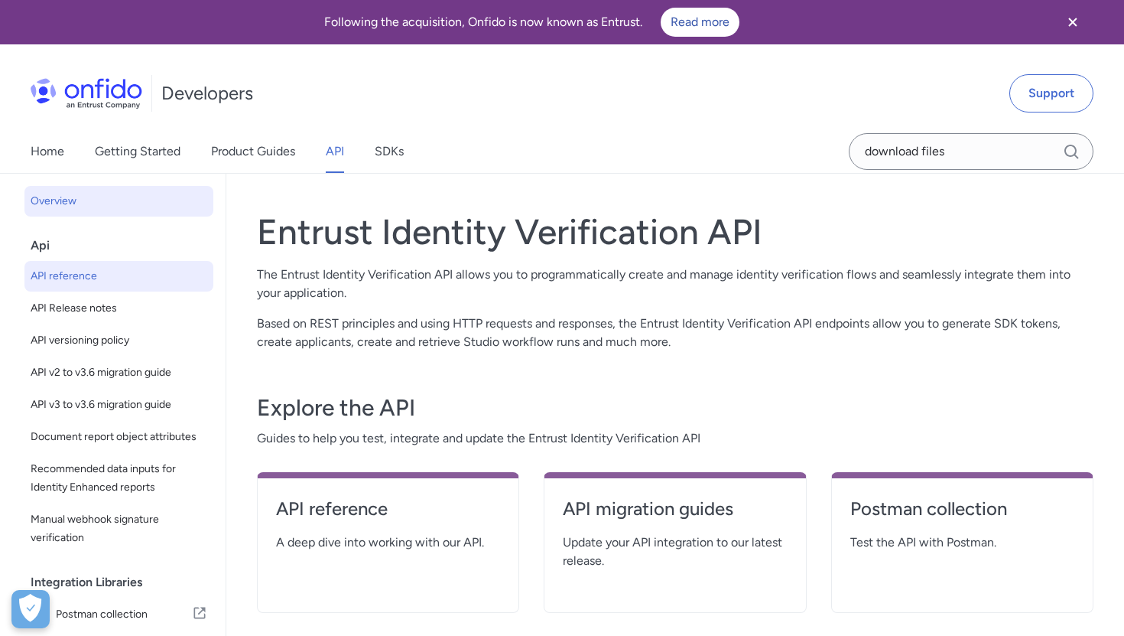
select select "http"
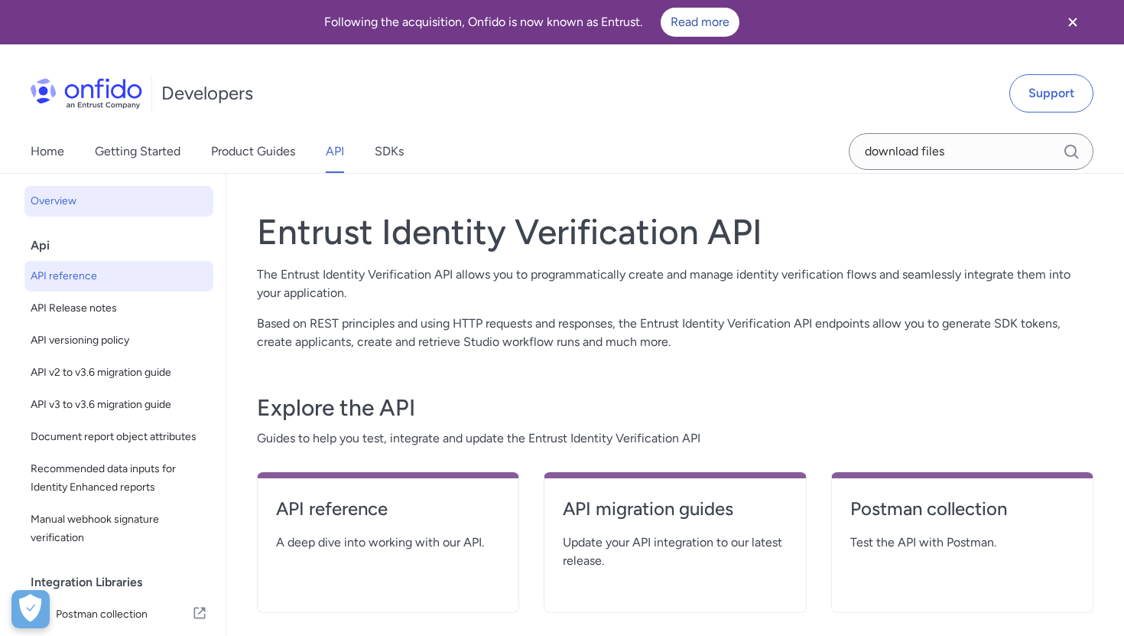
select select "http"
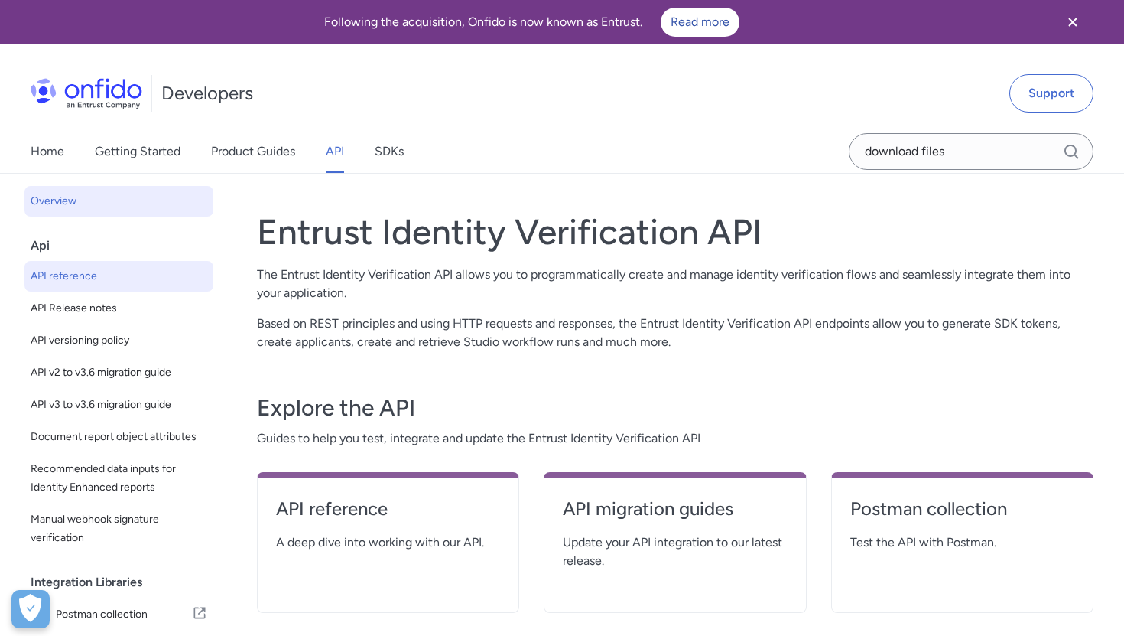
select select "http"
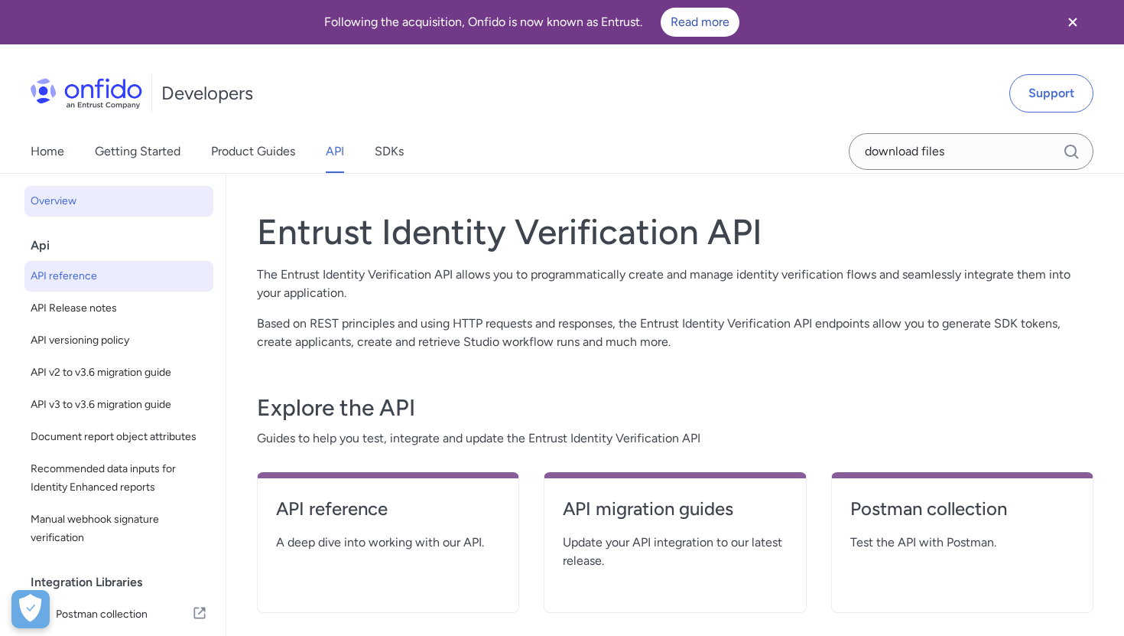
select select "http"
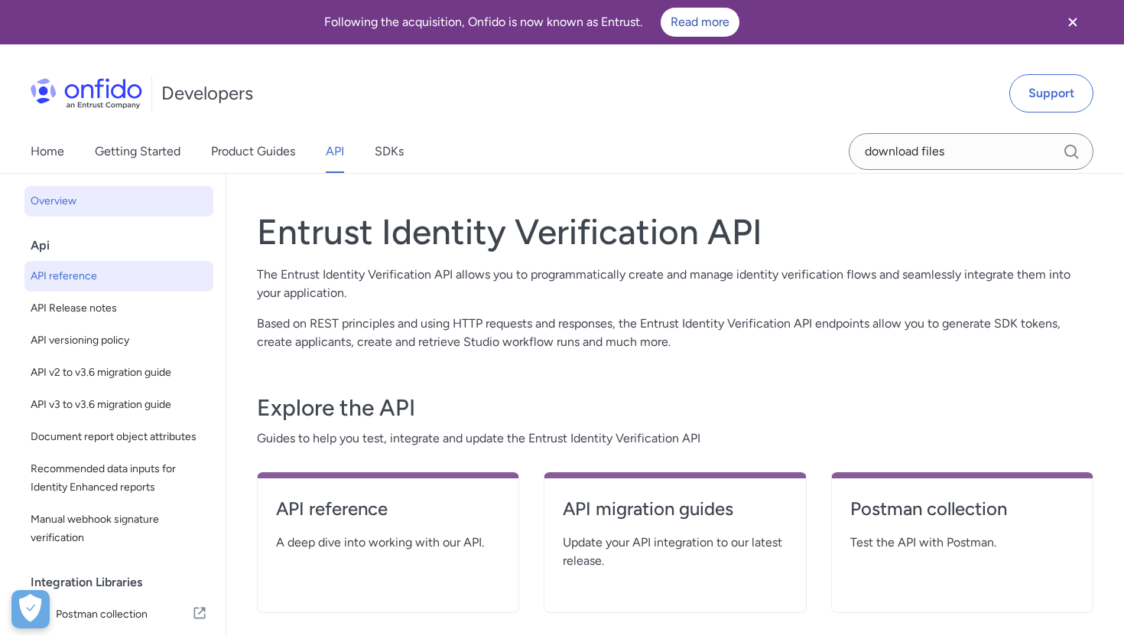
select select "http"
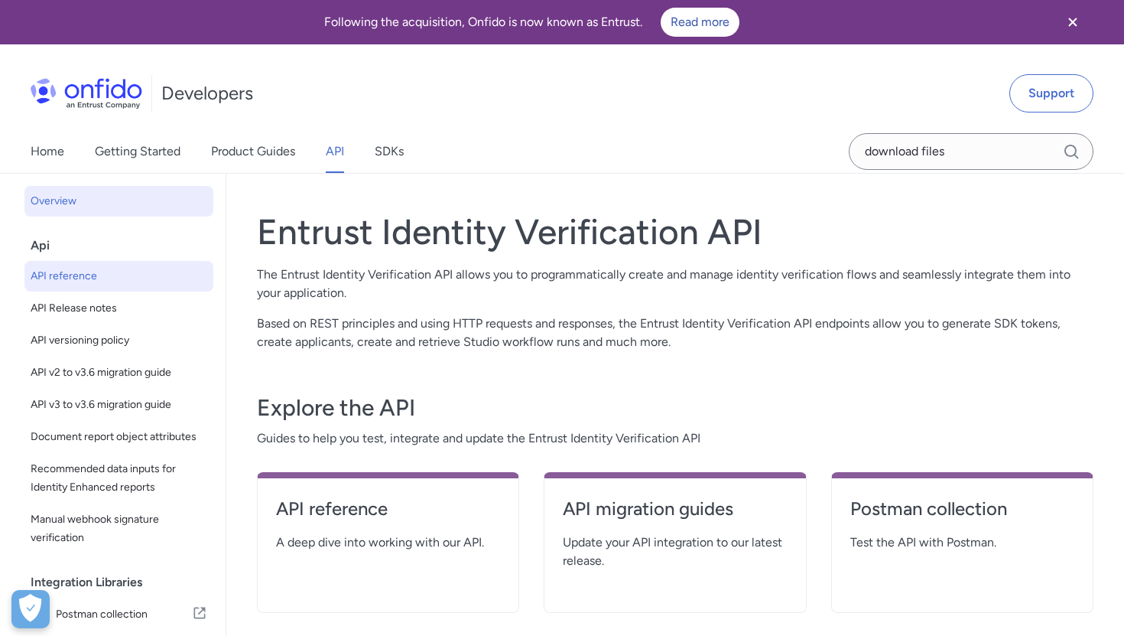
select select "http"
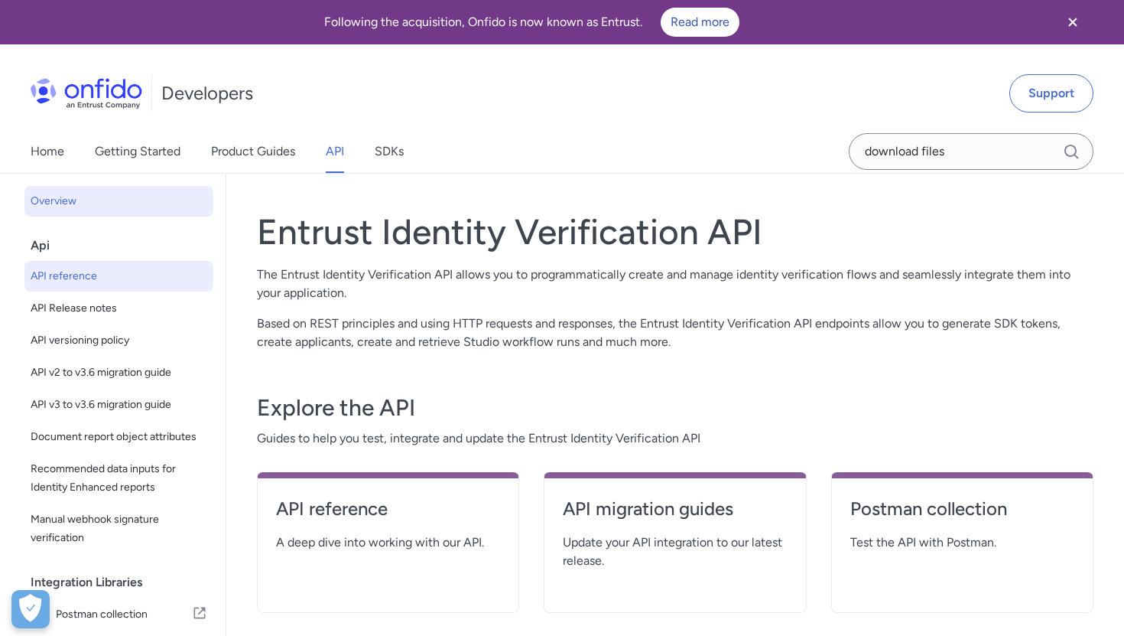
select select "http"
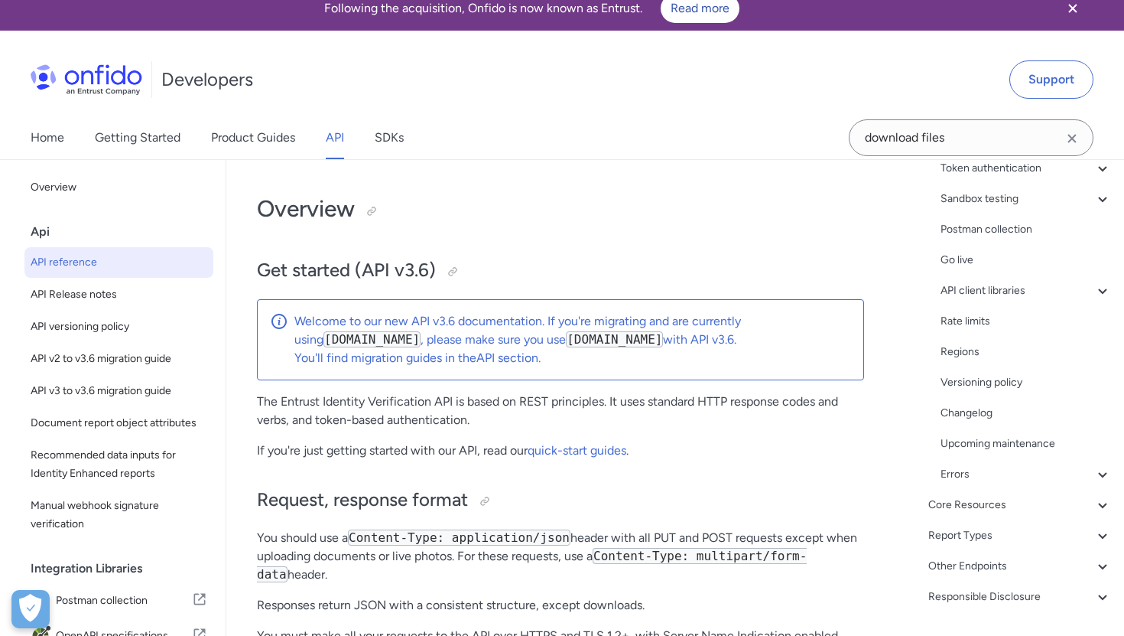
scroll to position [15, 0]
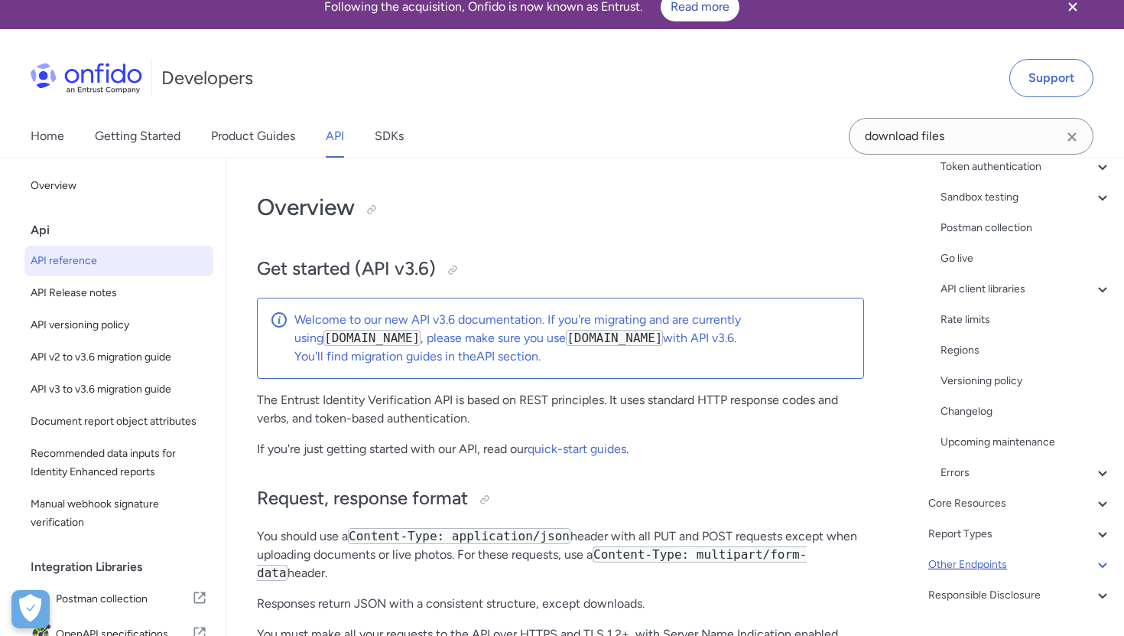
click at [981, 570] on div "Other Endpoints" at bounding box center [1021, 564] width 184 height 18
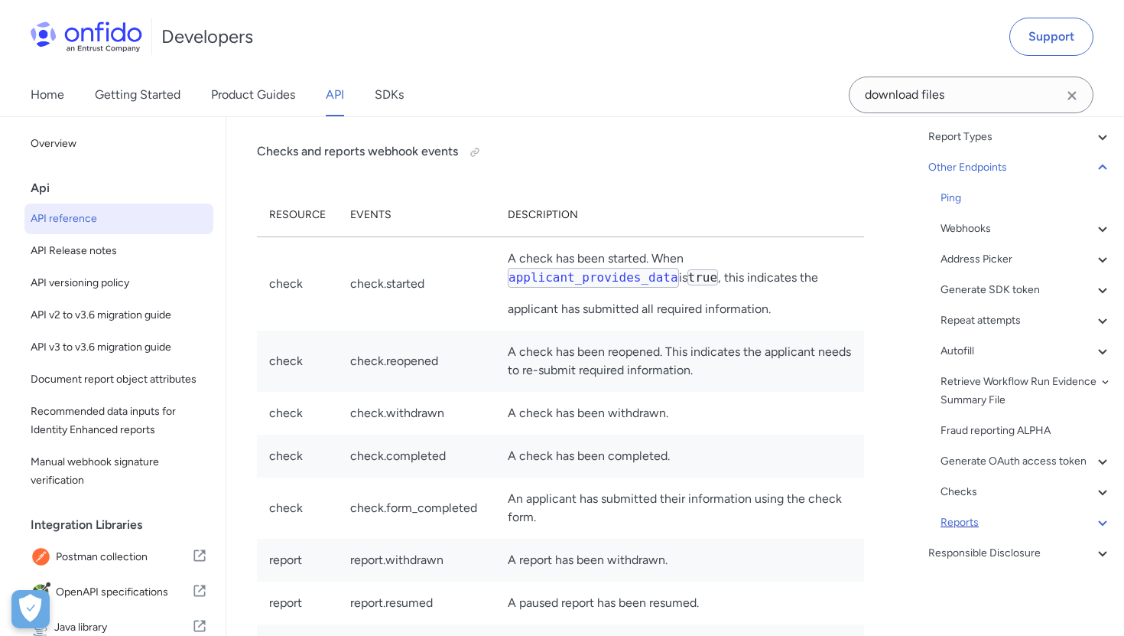
click at [971, 528] on div "Reports" at bounding box center [1026, 522] width 171 height 18
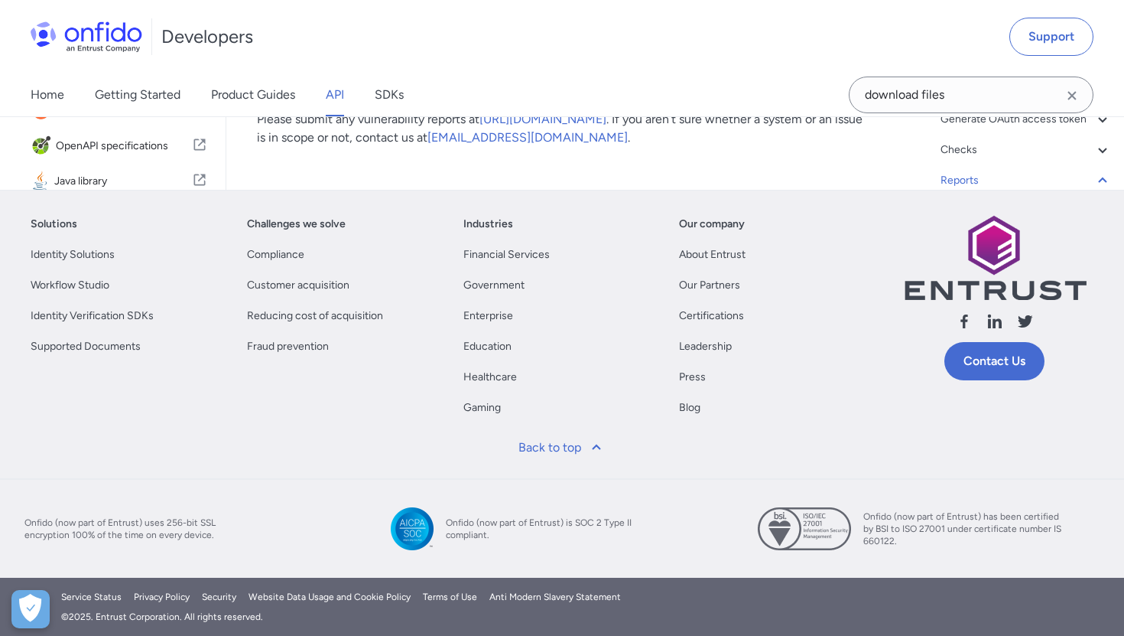
scroll to position [47, 0]
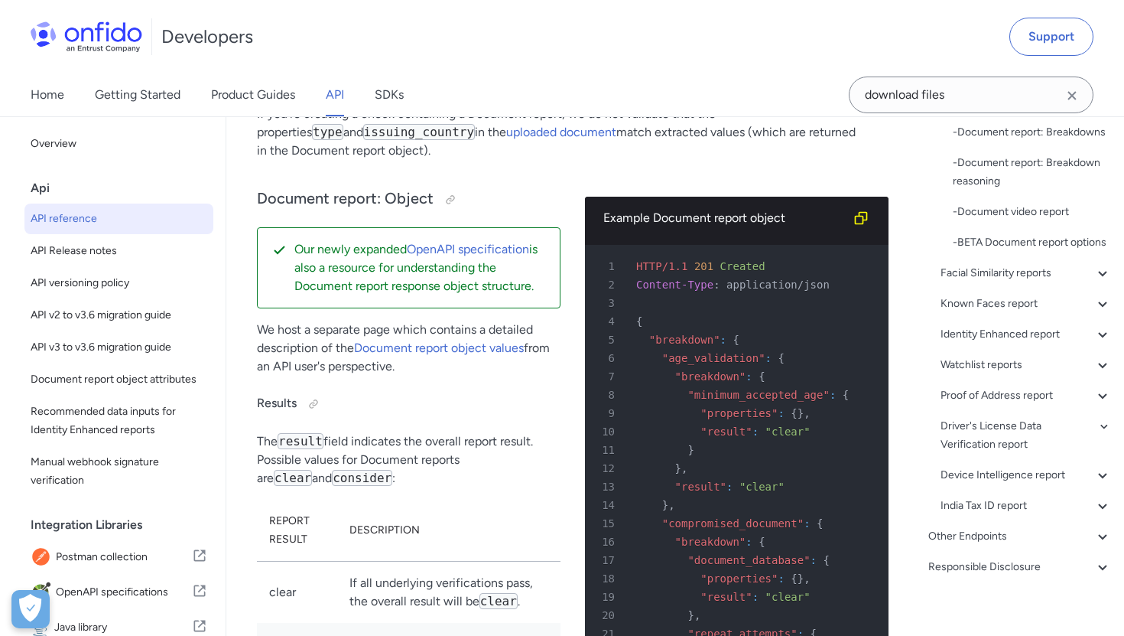
scroll to position [356, 0]
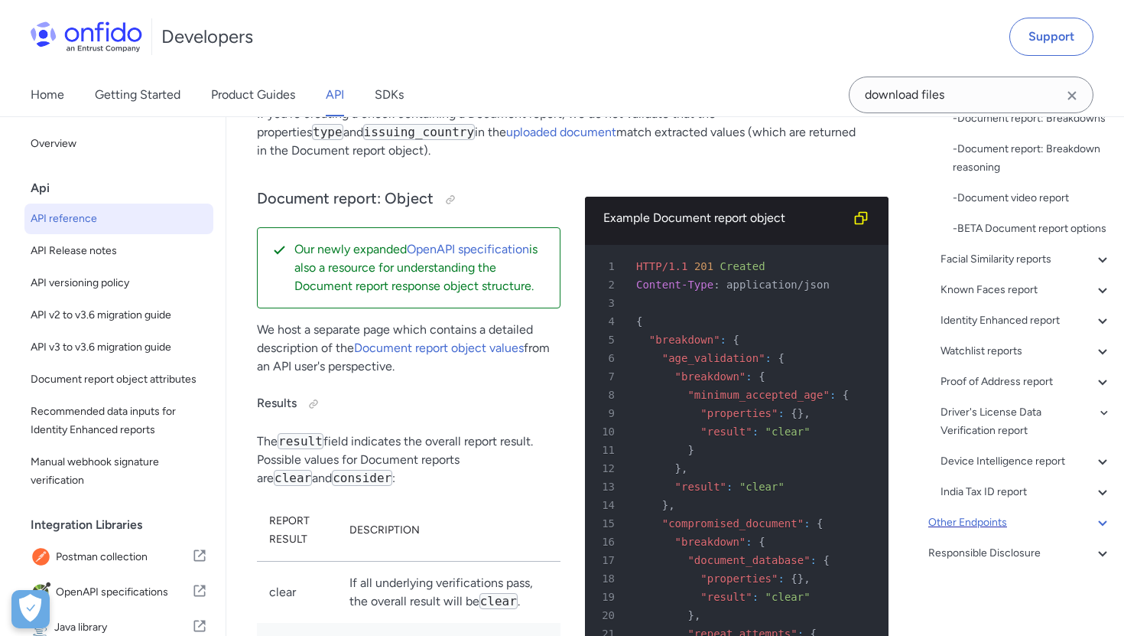
click at [976, 525] on div "Other Endpoints" at bounding box center [1021, 522] width 184 height 18
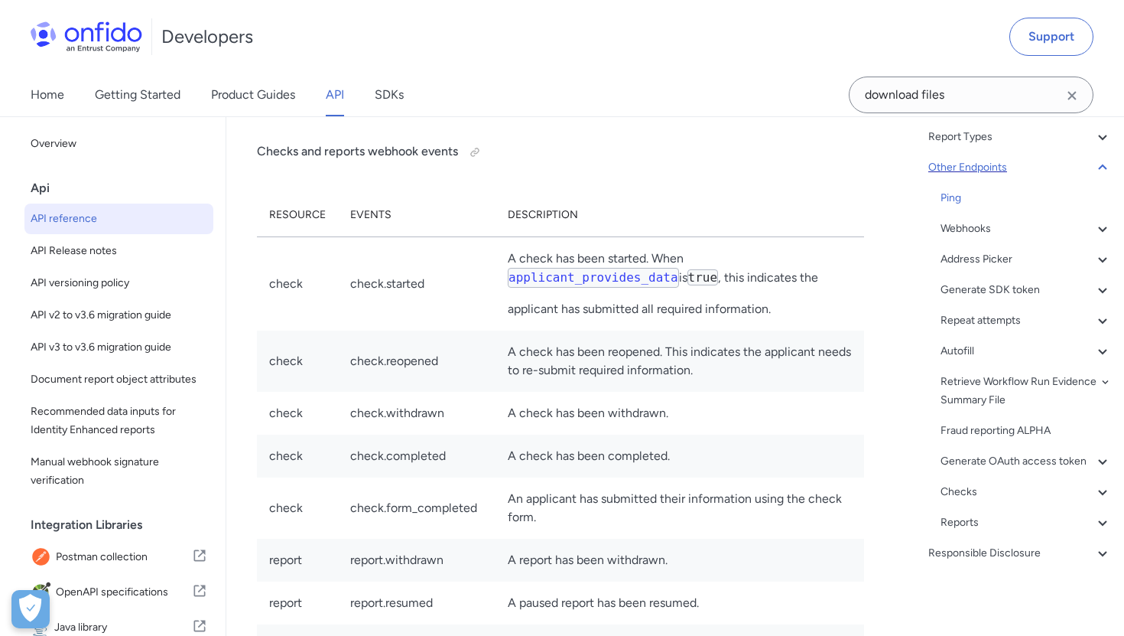
scroll to position [166, 0]
click at [960, 521] on div "Reports" at bounding box center [1026, 522] width 171 height 18
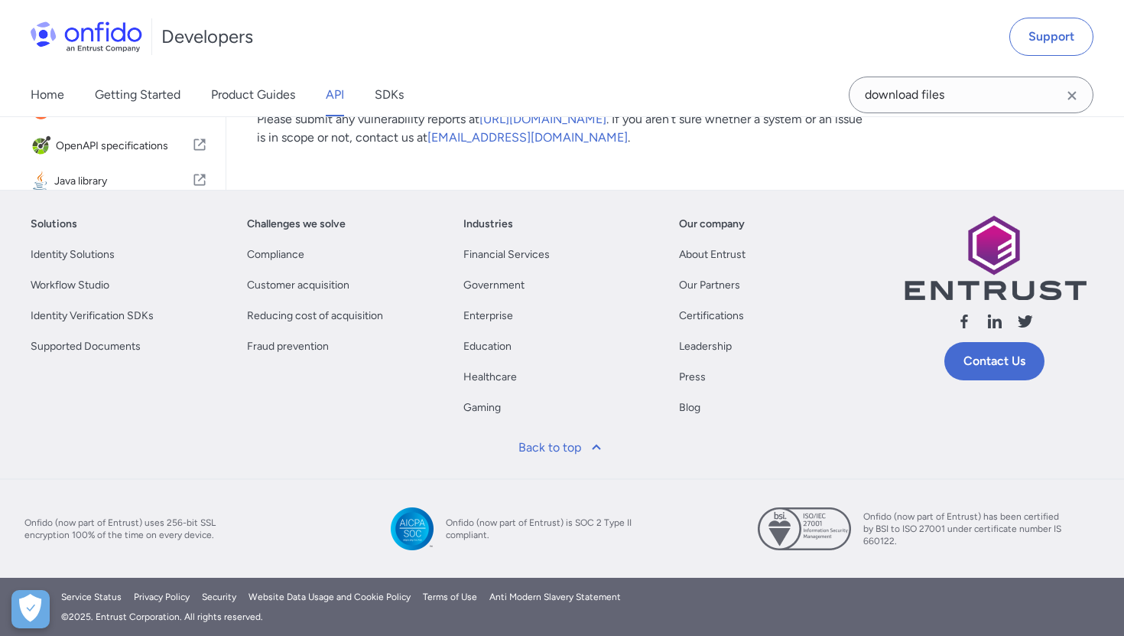
scroll to position [181971, 0]
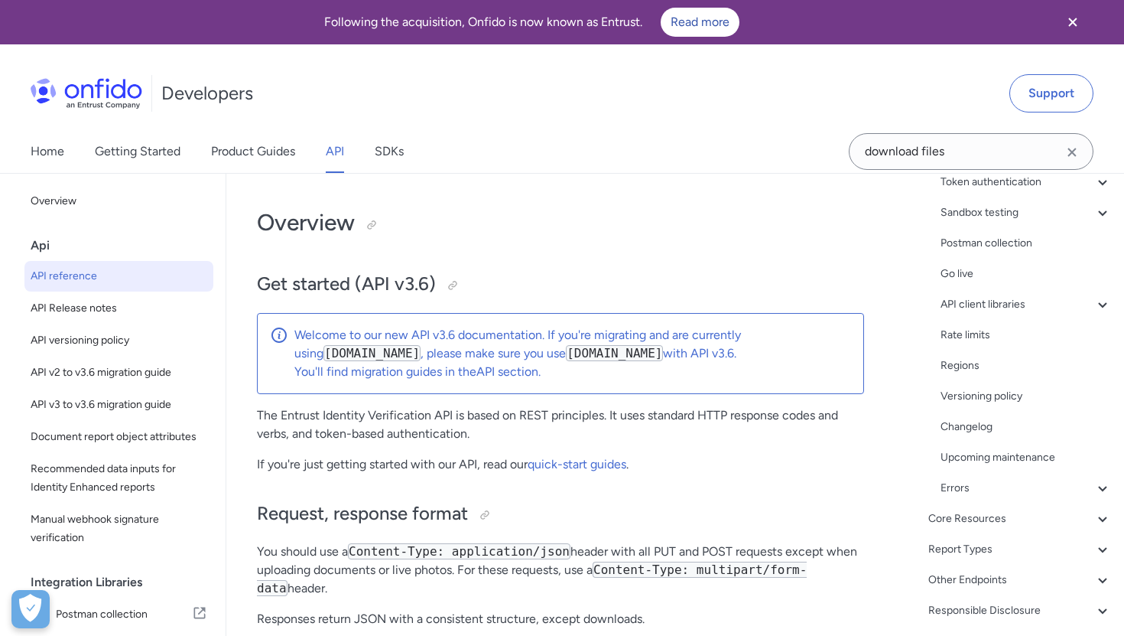
scroll to position [5, 0]
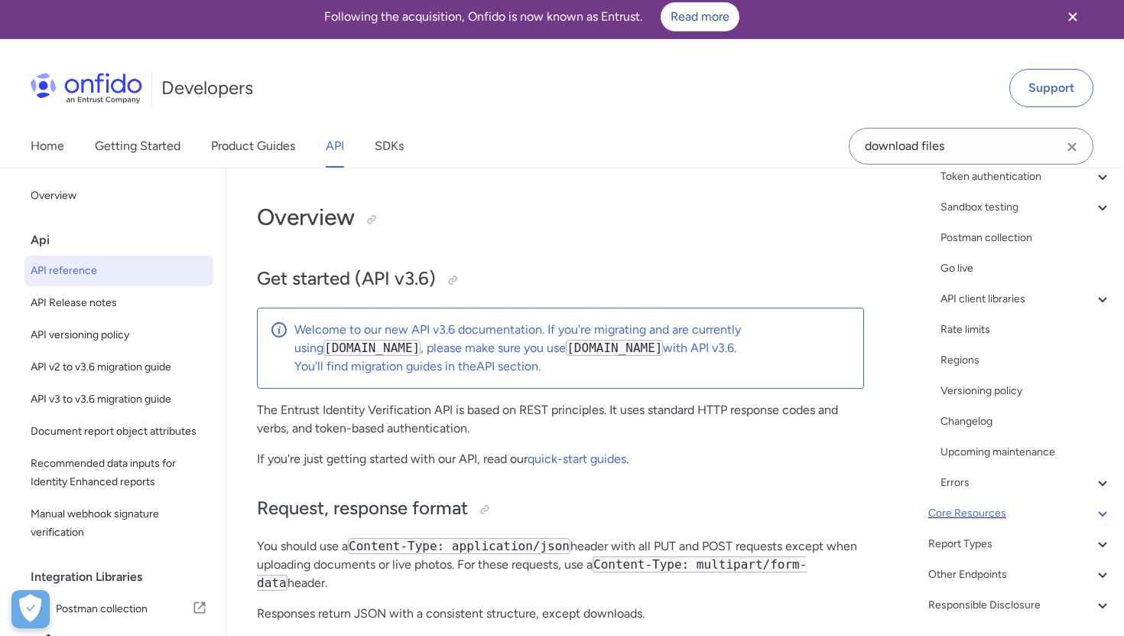
click at [974, 512] on div "Core Resources" at bounding box center [1021, 513] width 184 height 18
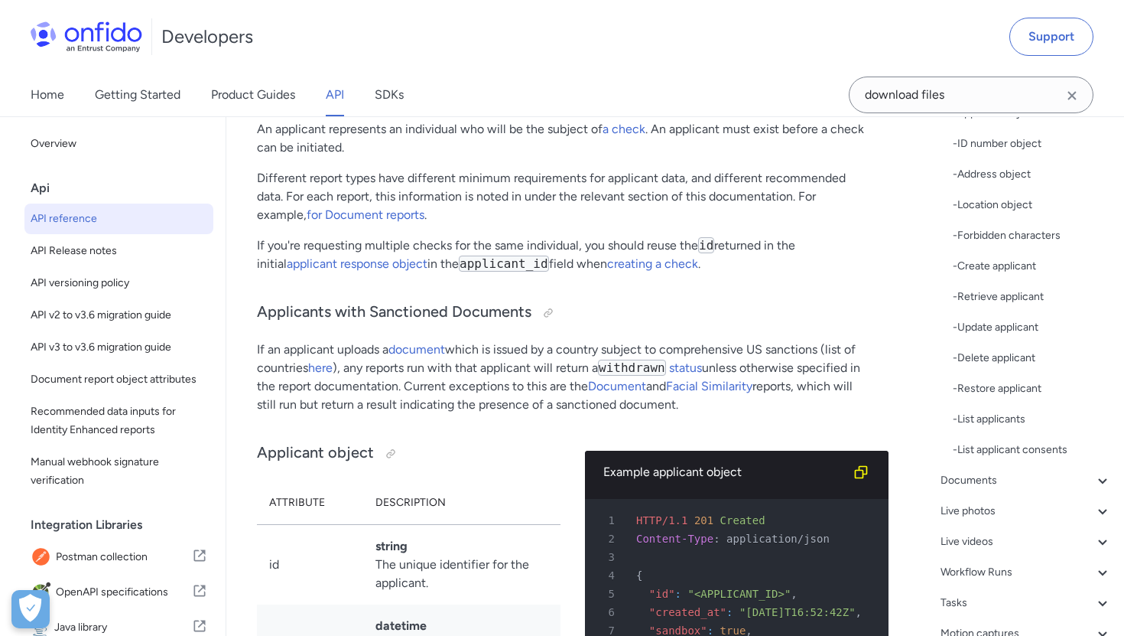
scroll to position [273, 0]
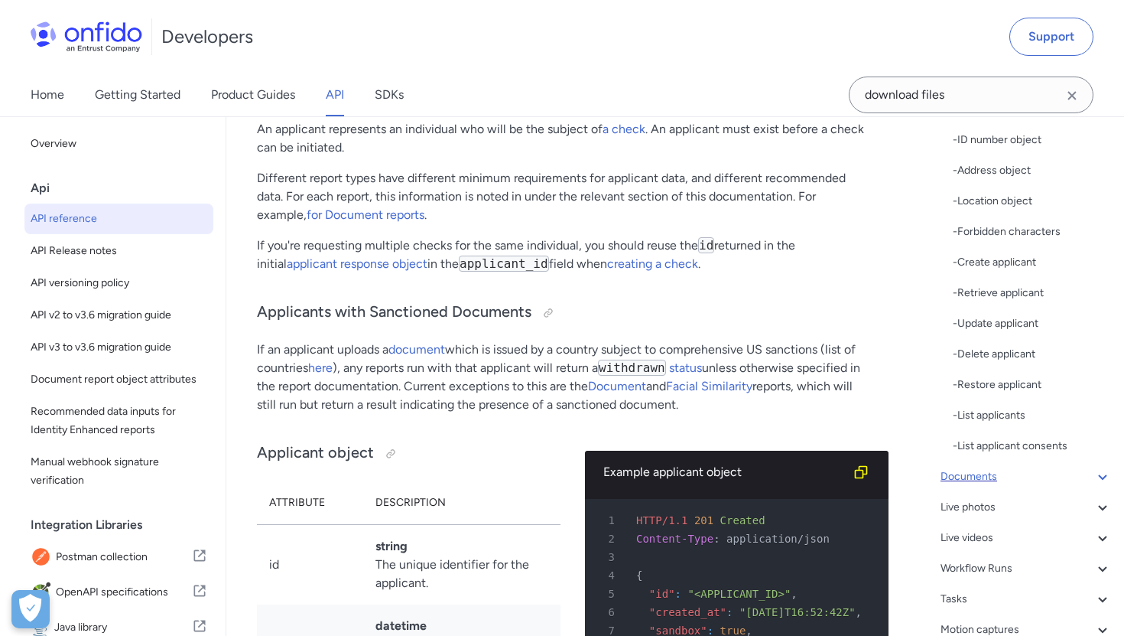
click at [989, 481] on div "Documents" at bounding box center [1026, 476] width 171 height 18
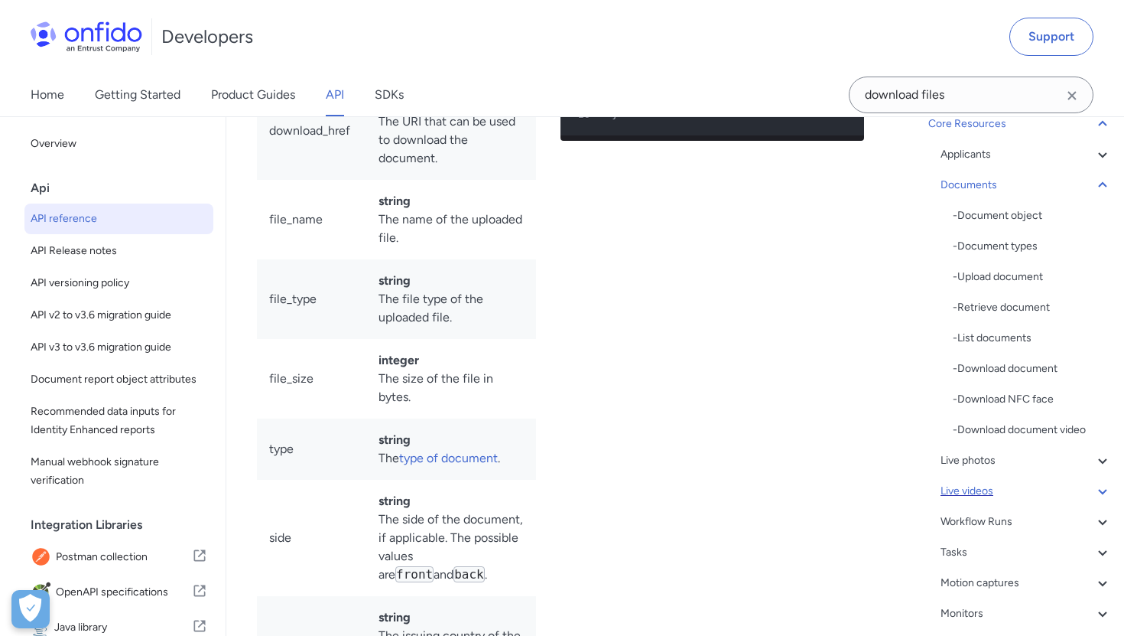
scroll to position [146, 0]
click at [1025, 314] on div "- Retrieve document" at bounding box center [1032, 310] width 159 height 18
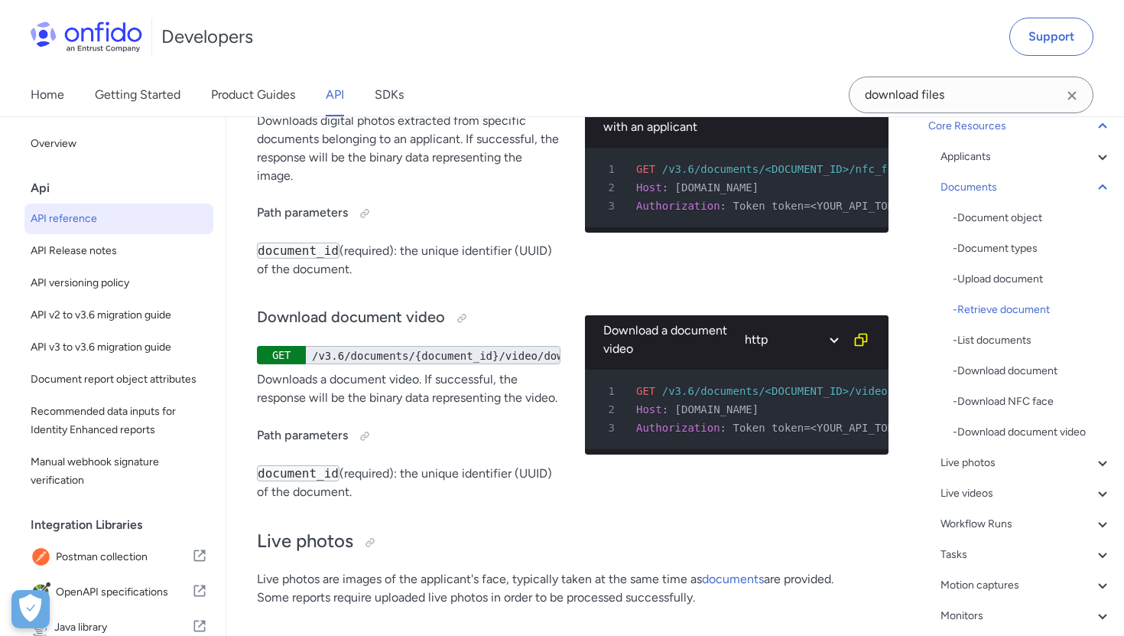
scroll to position [32388, 0]
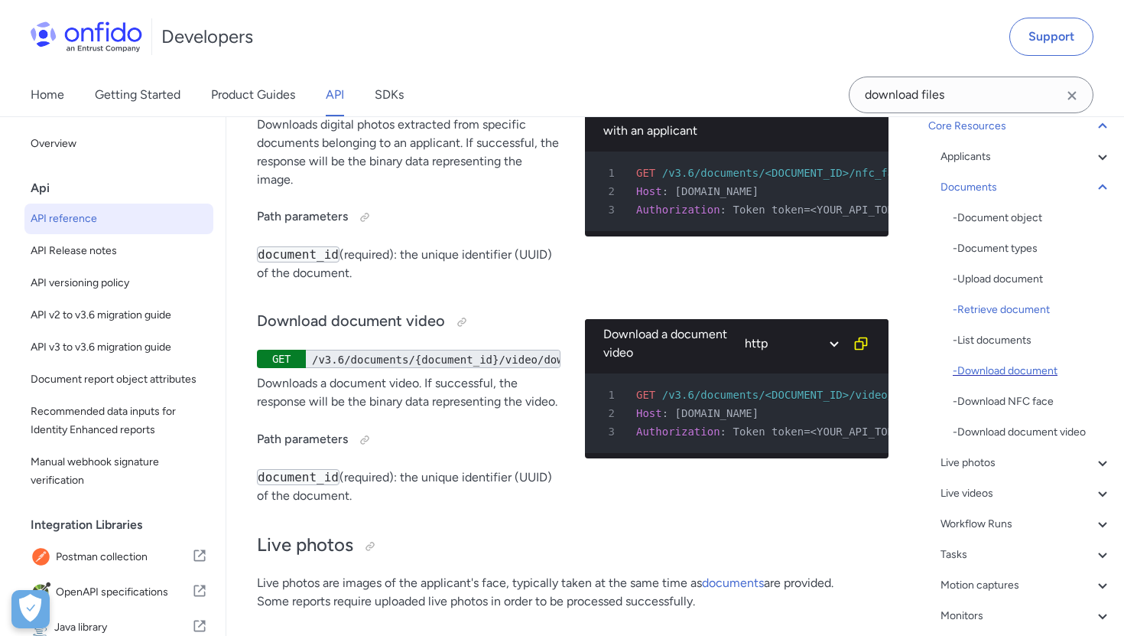
click at [985, 370] on div "- Download document" at bounding box center [1032, 371] width 159 height 18
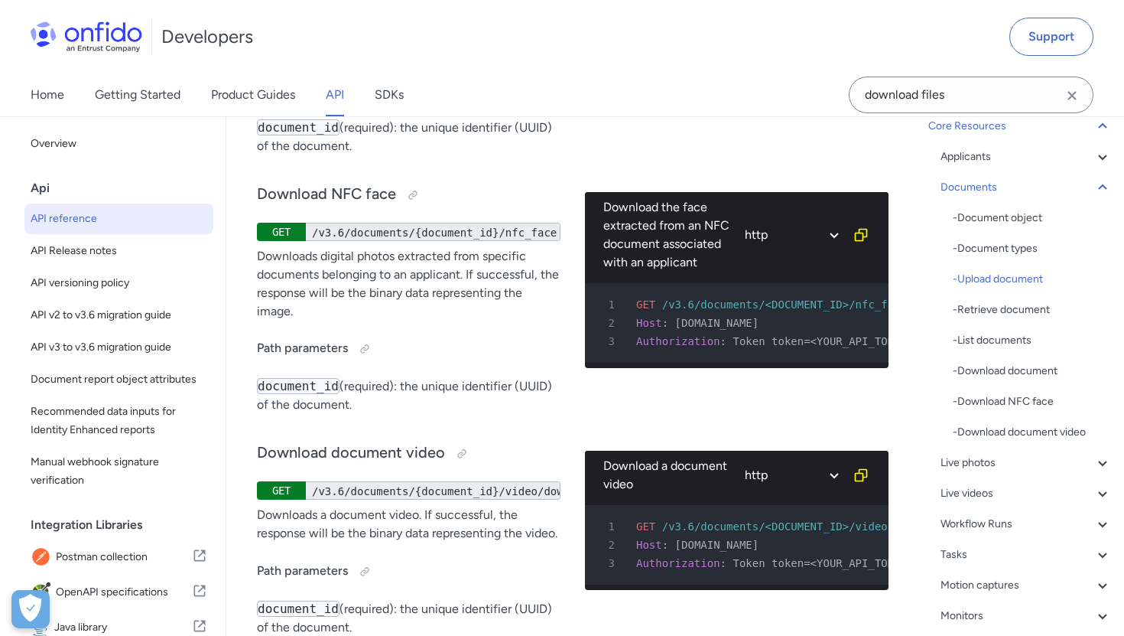
scroll to position [32251, 0]
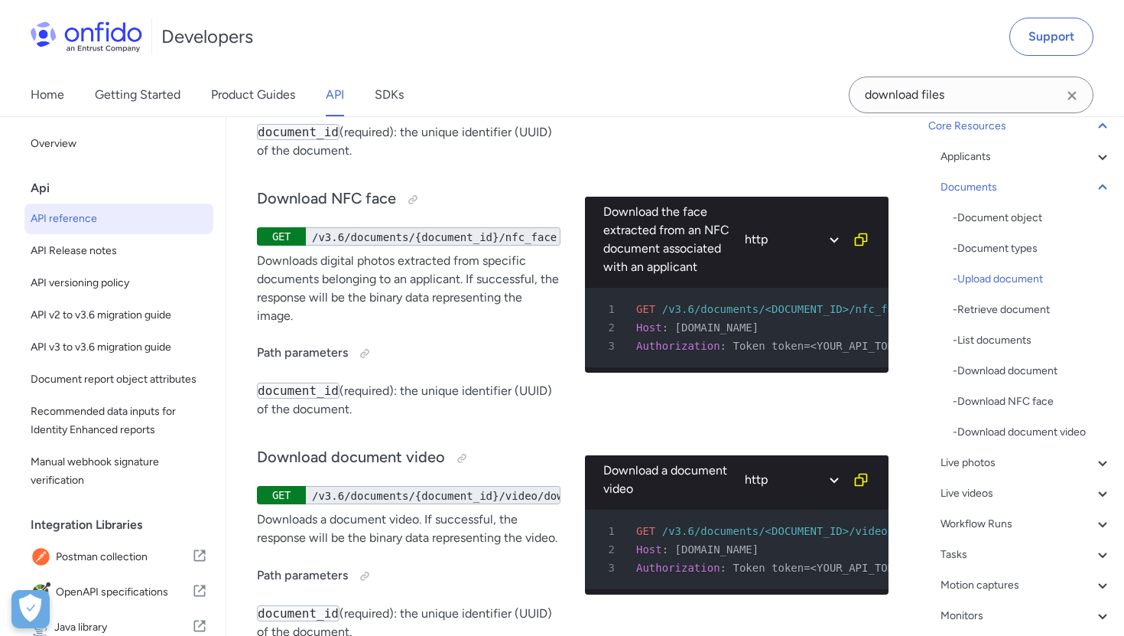
click at [951, 462] on div "Live photos" at bounding box center [1026, 463] width 171 height 18
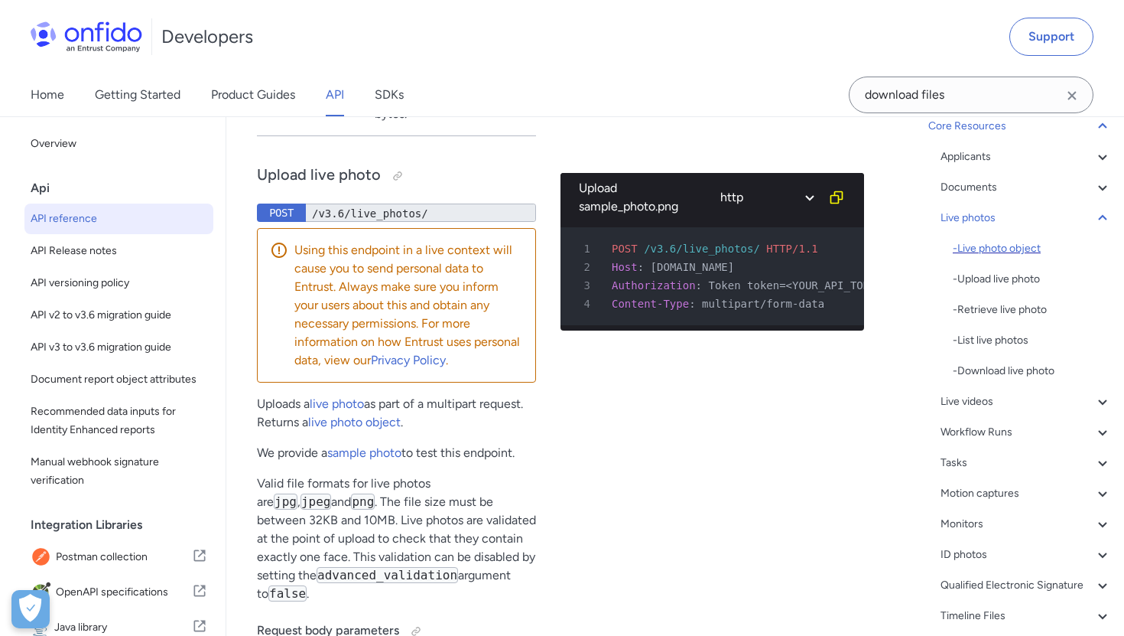
click at [989, 249] on div "- Live photo object" at bounding box center [1032, 248] width 159 height 18
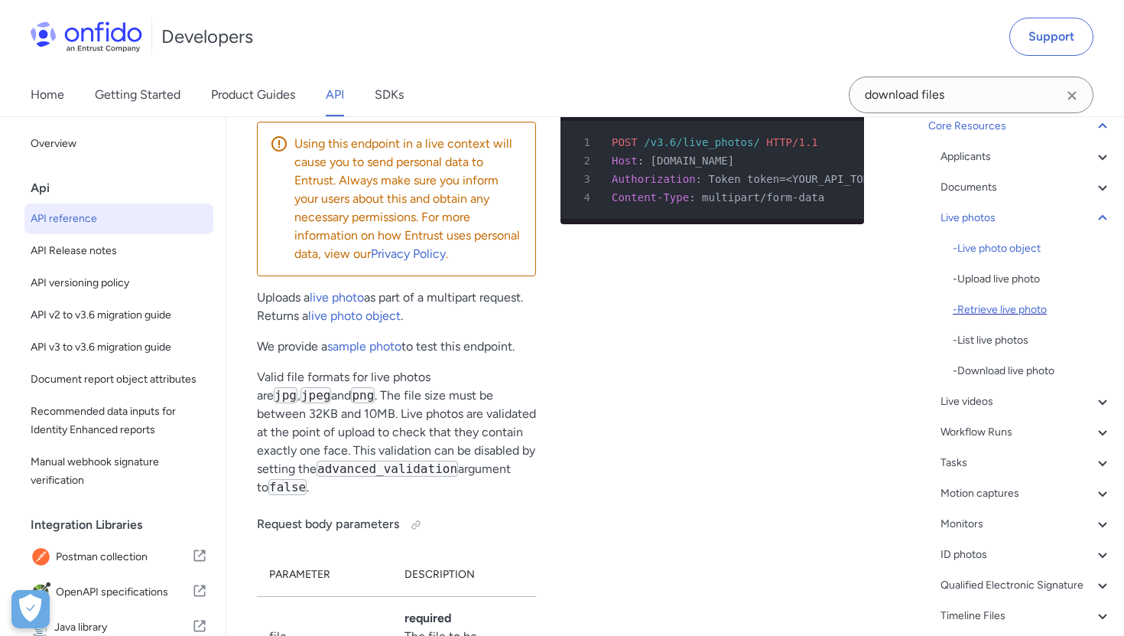
click at [994, 313] on div "- Retrieve live photo" at bounding box center [1032, 310] width 159 height 18
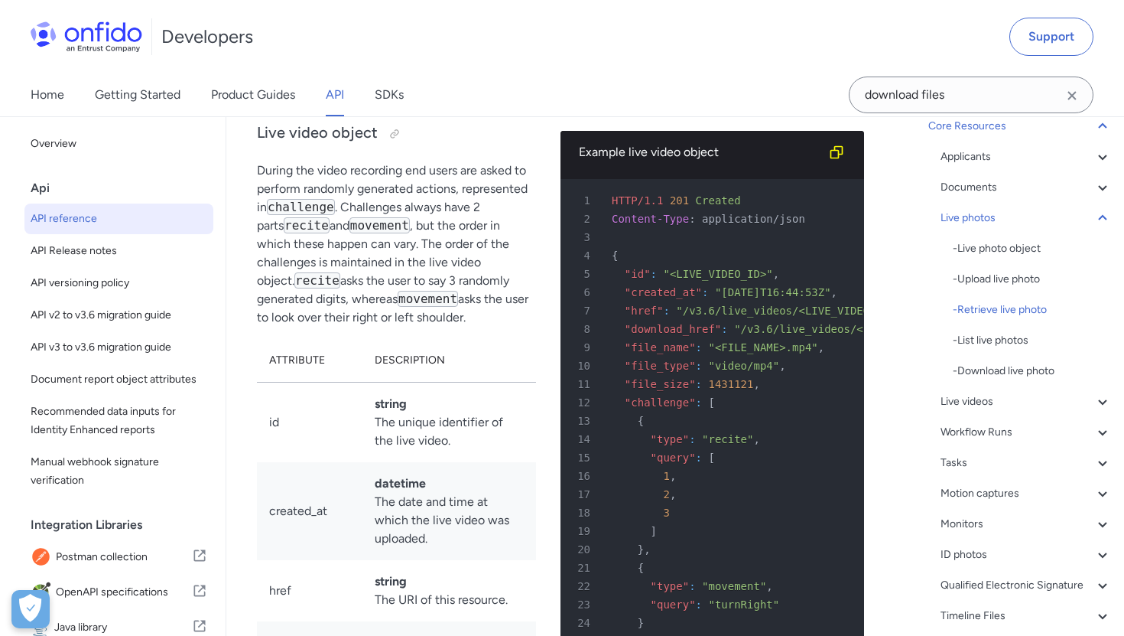
click at [987, 372] on div "- Download live photo" at bounding box center [1032, 371] width 159 height 18
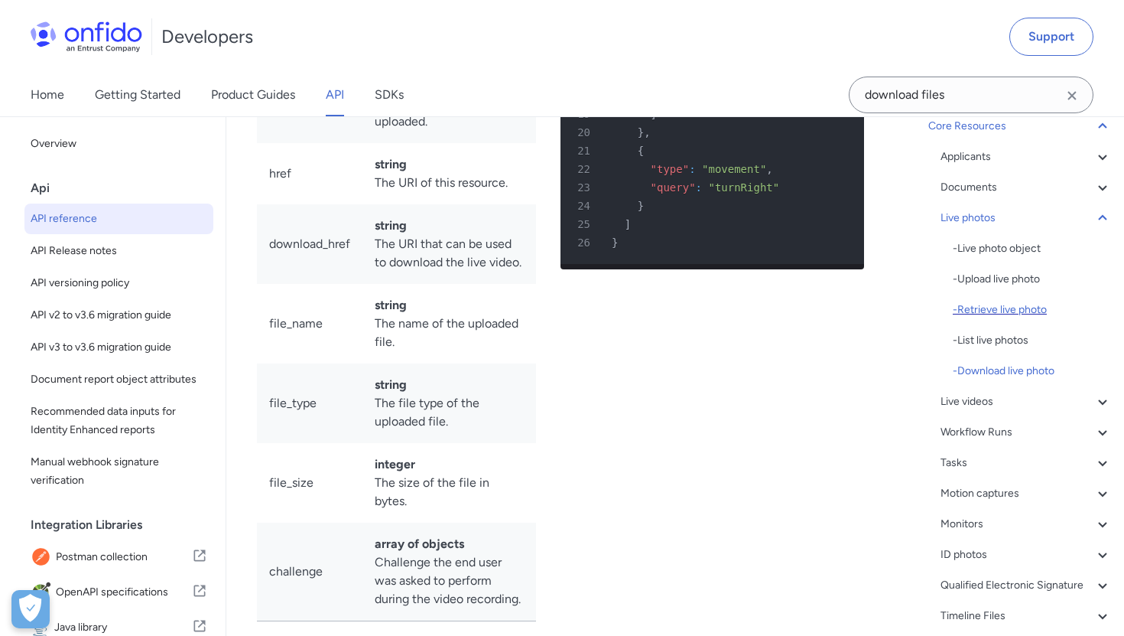
click at [982, 309] on div "- Retrieve live photo" at bounding box center [1032, 310] width 159 height 18
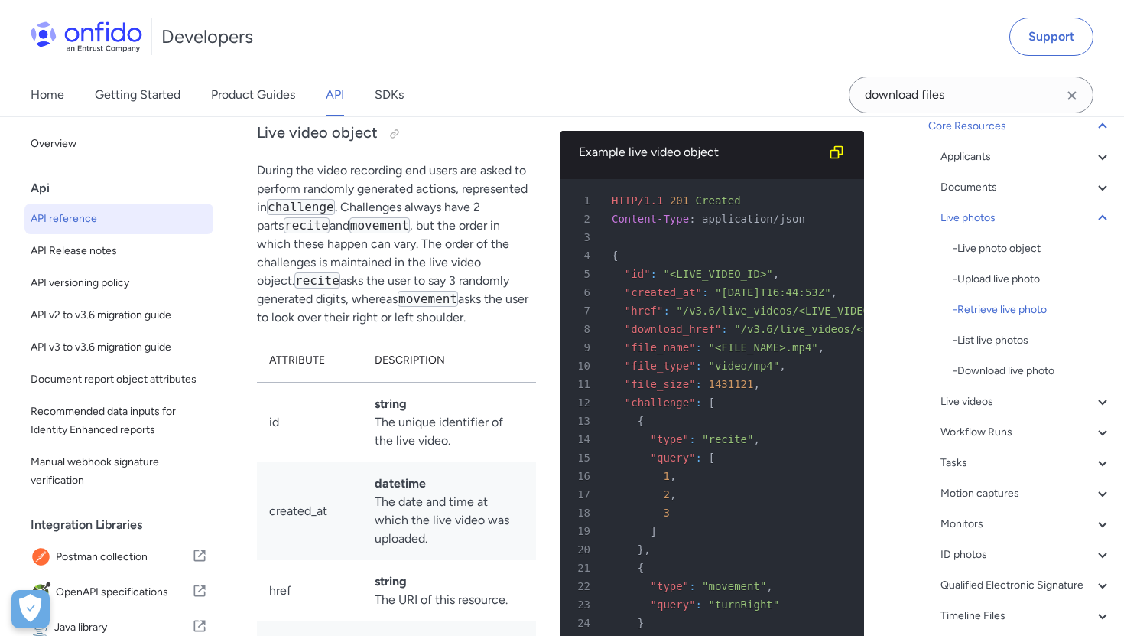
click at [991, 405] on div "Live videos" at bounding box center [1026, 401] width 171 height 18
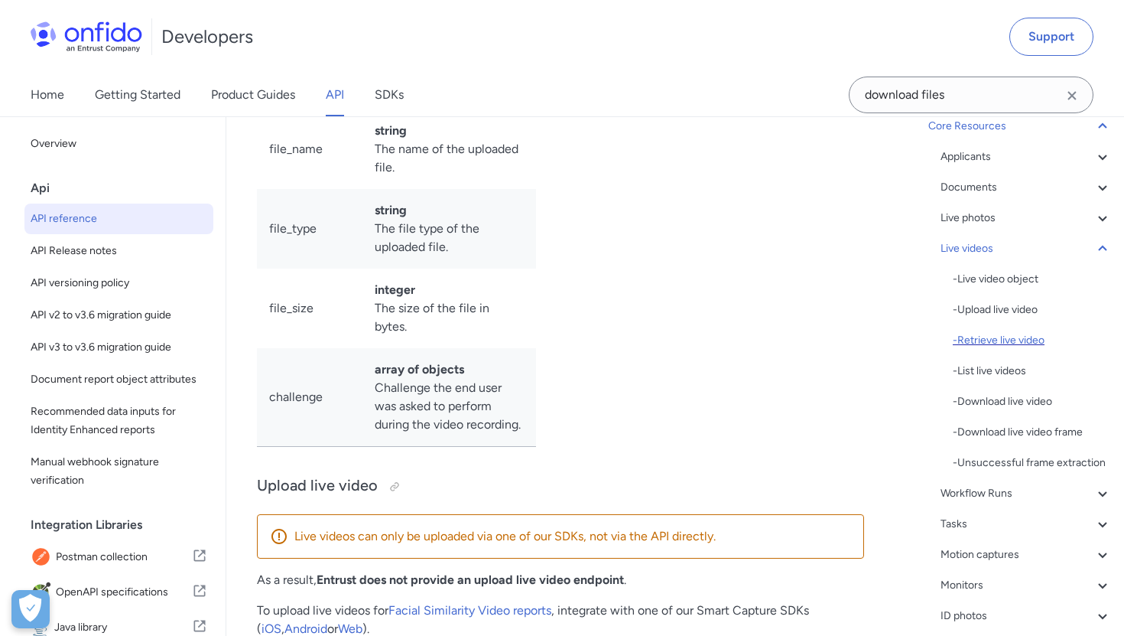
click at [987, 343] on div "- Retrieve live video" at bounding box center [1032, 340] width 159 height 18
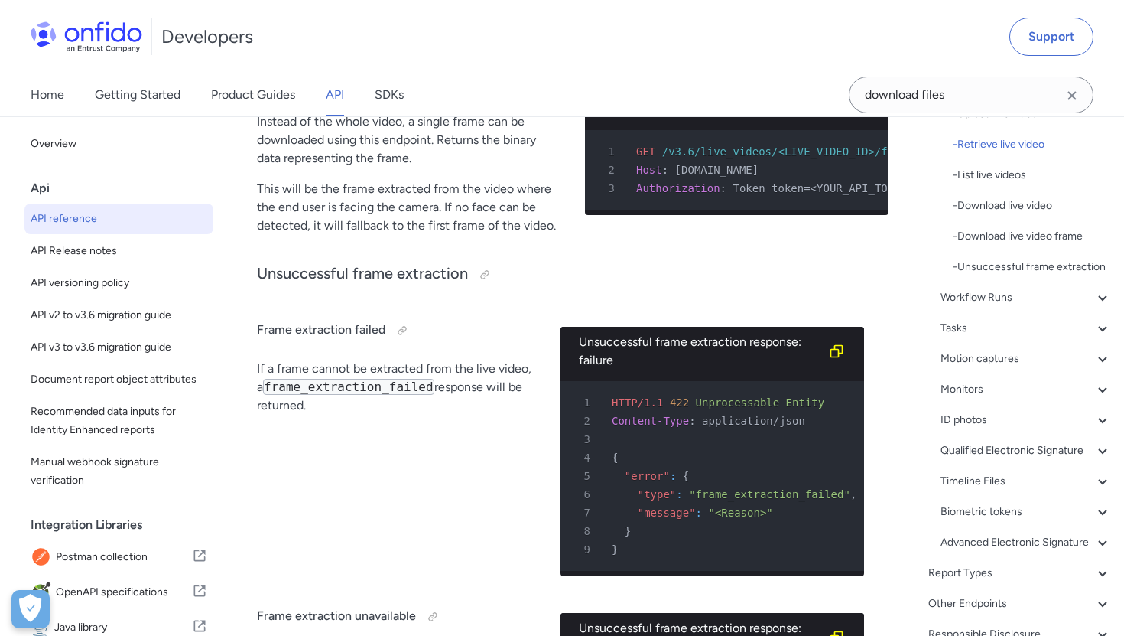
scroll to position [369, 0]
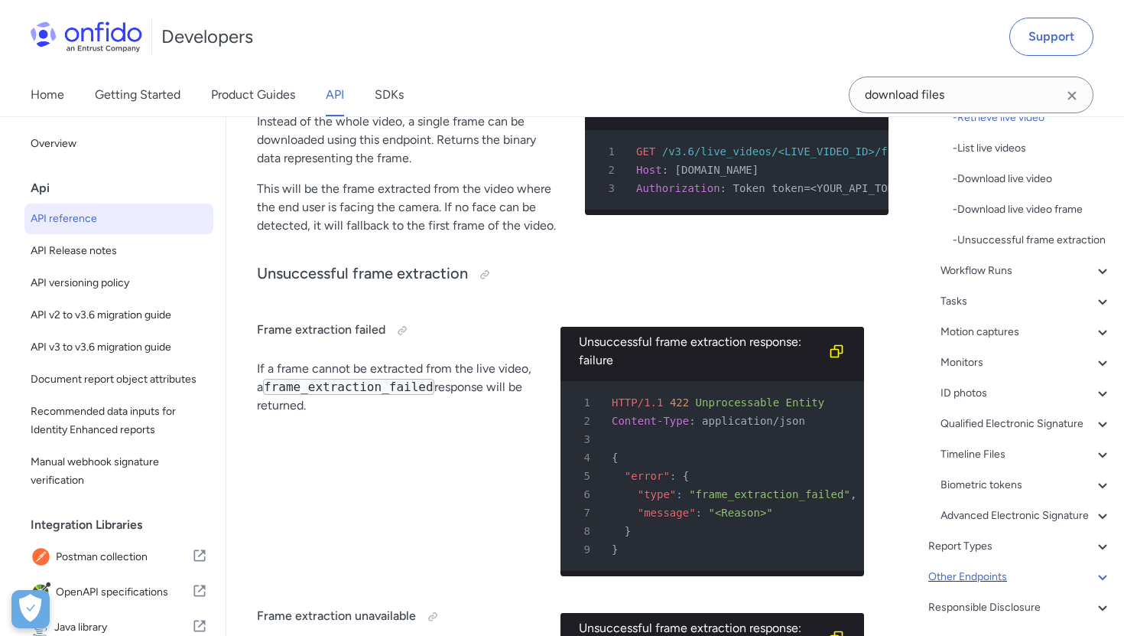
click at [972, 575] on div "Other Endpoints" at bounding box center [1021, 577] width 184 height 18
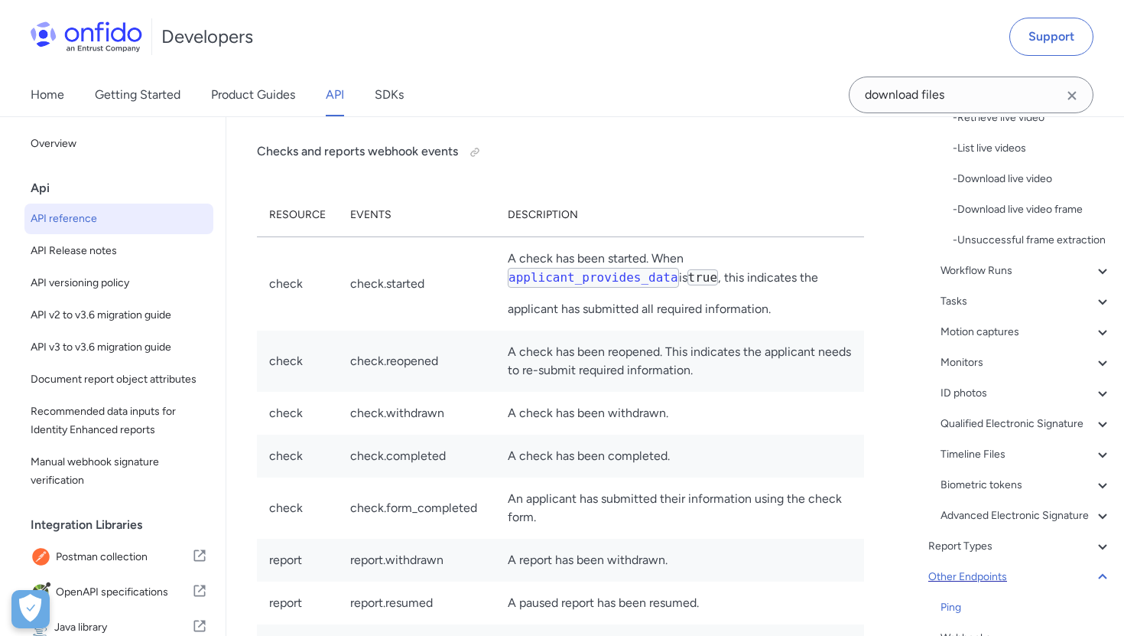
scroll to position [166, 0]
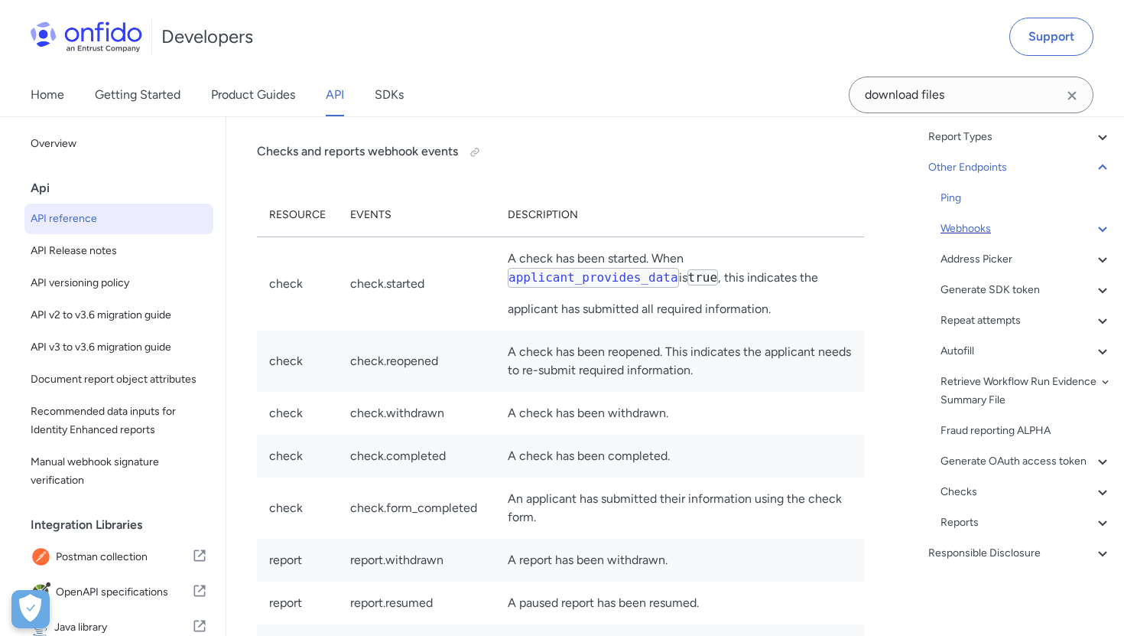
click at [971, 234] on div "Webhooks" at bounding box center [1026, 229] width 171 height 18
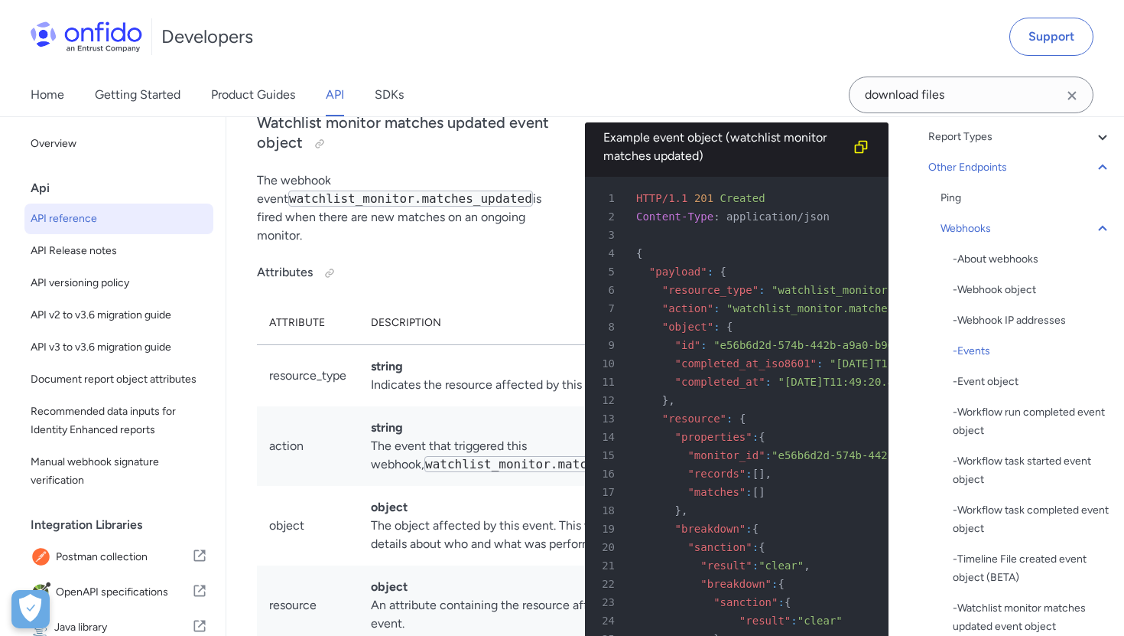
scroll to position [143727, 0]
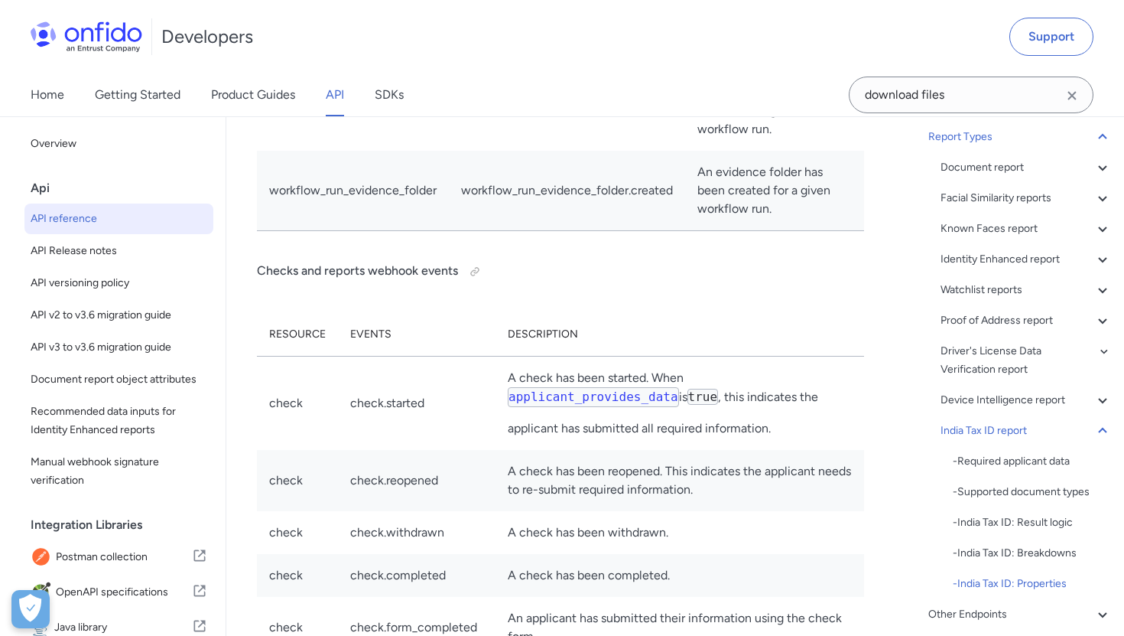
scroll to position [139742, 0]
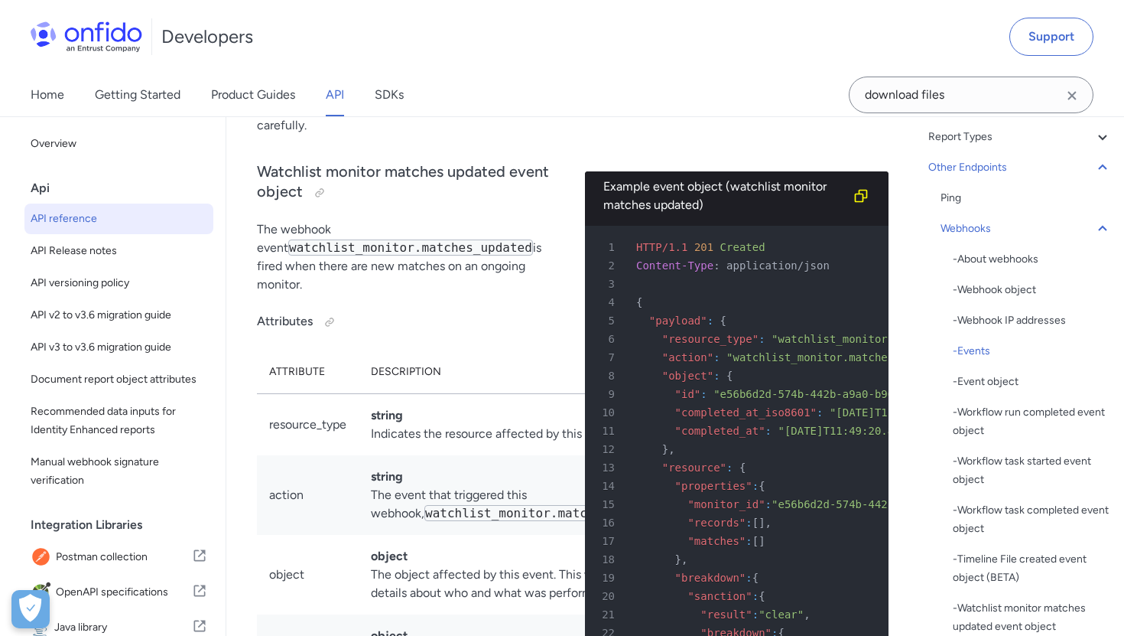
scroll to position [143687, 0]
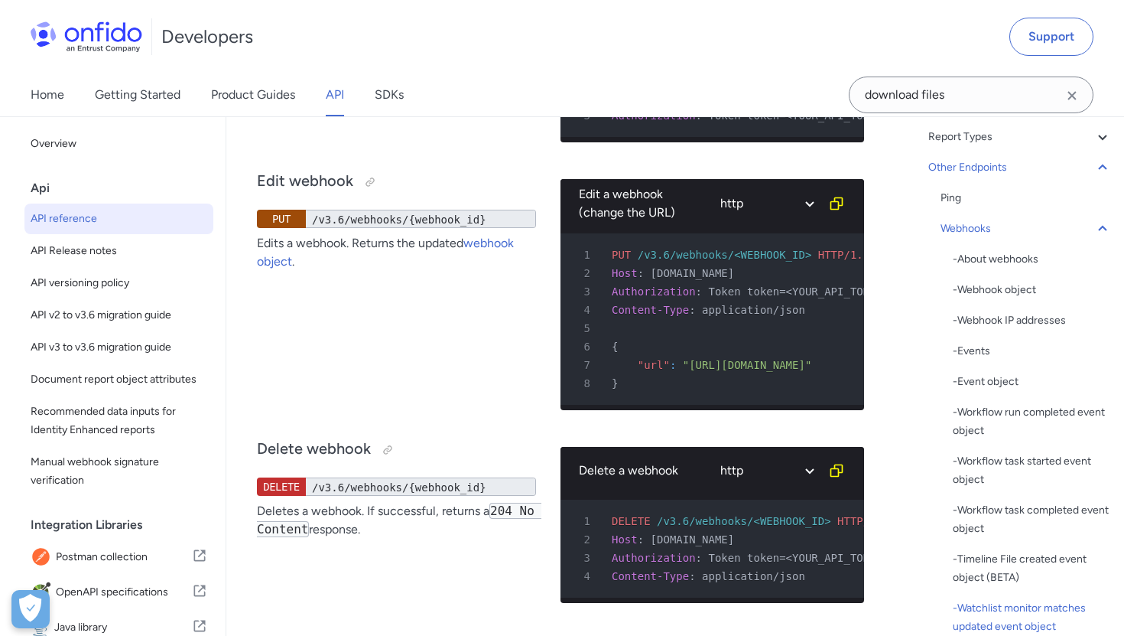
scroll to position [148759, 0]
